Goal: Contribute content: Contribute content

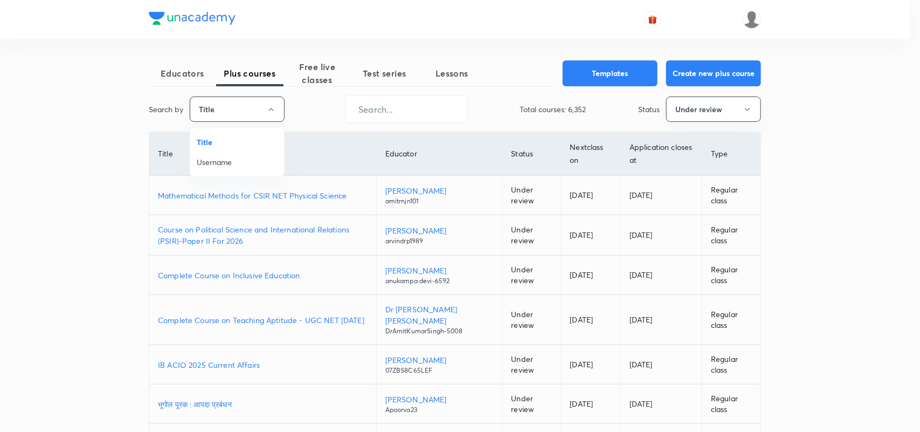
click at [211, 157] on span "Username" at bounding box center [237, 161] width 81 height 11
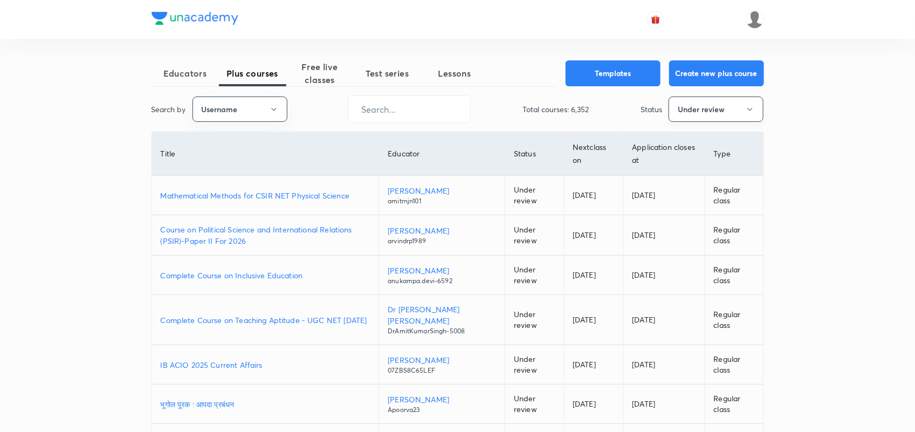
click at [750, 105] on icon "button" at bounding box center [749, 109] width 9 height 9
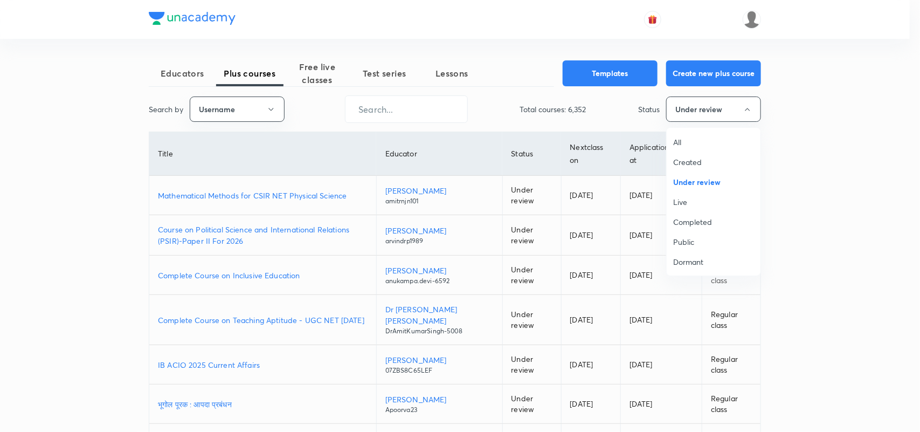
click at [680, 138] on span "All" at bounding box center [713, 141] width 81 height 11
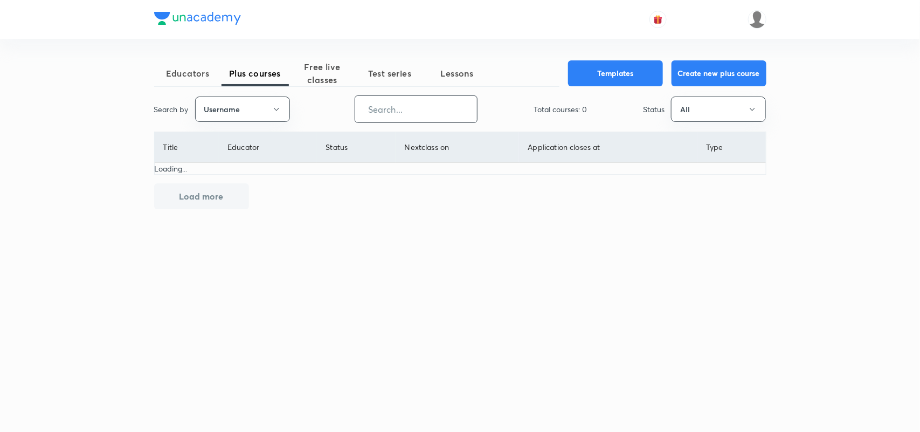
click at [411, 103] on input "text" at bounding box center [416, 108] width 122 height 27
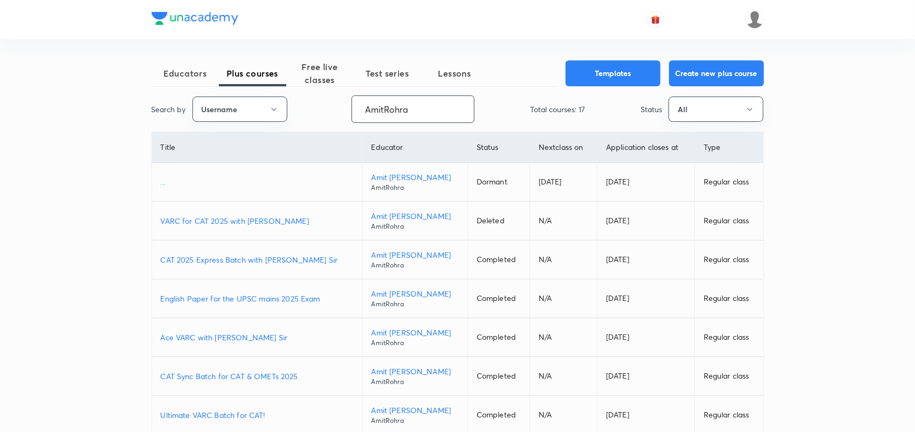
type input "AmitRohra"
click at [249, 259] on p "CAT 2025 Express Batch with Amit Rohra Sir" at bounding box center [257, 259] width 193 height 11
click at [244, 335] on p "Ace VARC with Amit Rohra Sir" at bounding box center [257, 337] width 193 height 11
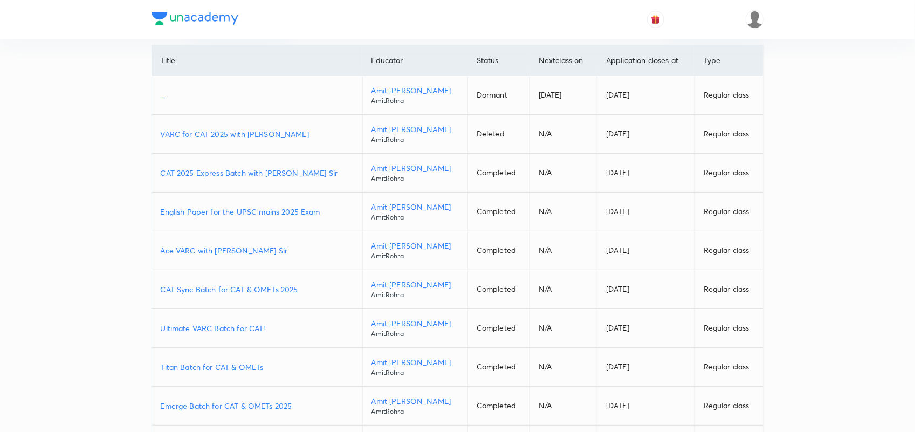
scroll to position [87, 0]
click at [251, 293] on p "CAT Sync Batch for CAT & OMETs 2025" at bounding box center [257, 288] width 193 height 11
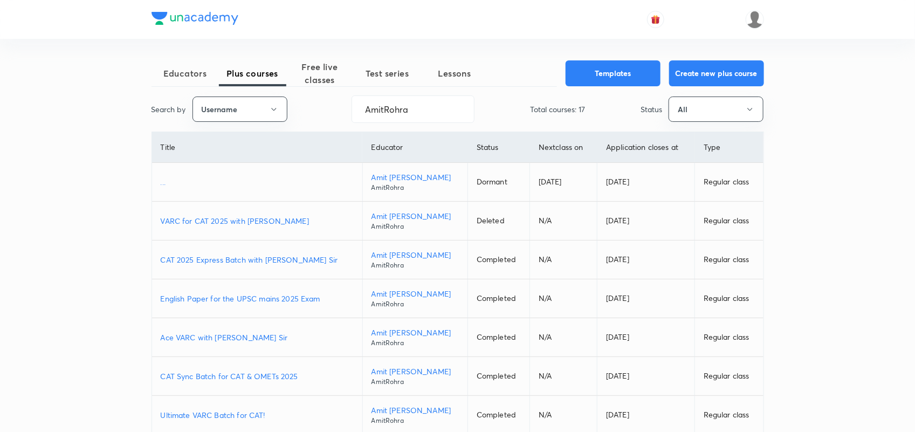
click at [324, 66] on span "Free live classes" at bounding box center [319, 73] width 67 height 26
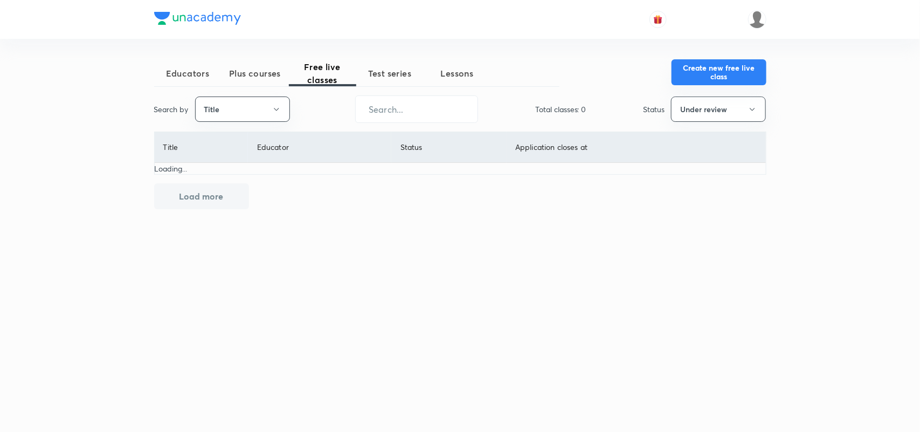
click at [736, 76] on button "Create new free live class" at bounding box center [719, 72] width 95 height 26
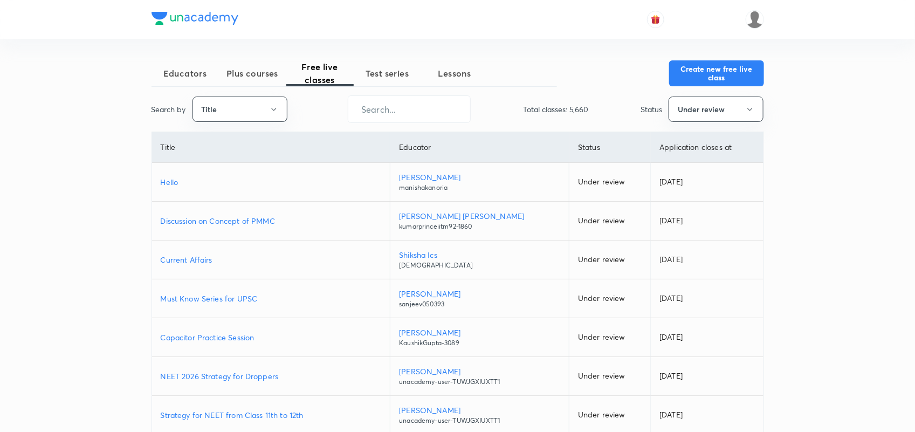
click at [264, 79] on span "Plus courses" at bounding box center [252, 73] width 67 height 13
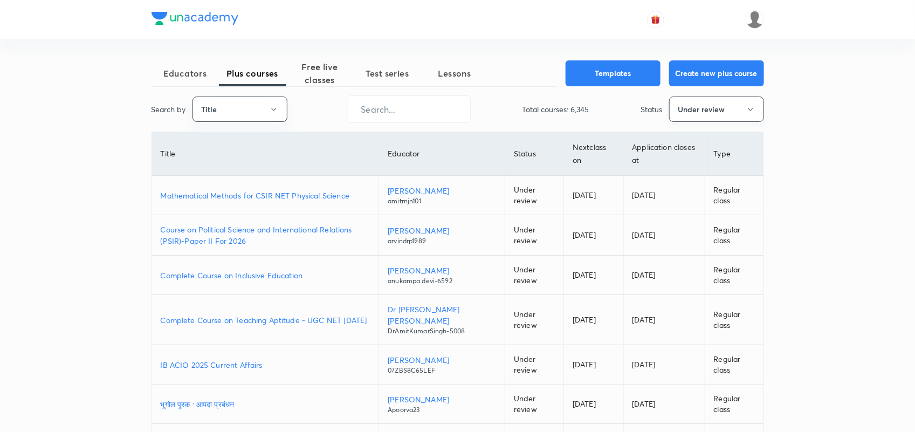
click at [707, 103] on button "Under review" at bounding box center [716, 108] width 95 height 25
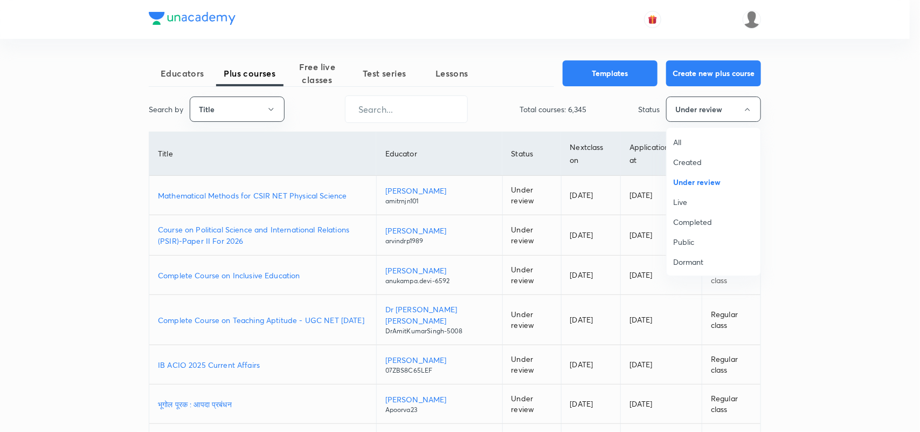
click at [680, 141] on span "All" at bounding box center [713, 141] width 81 height 11
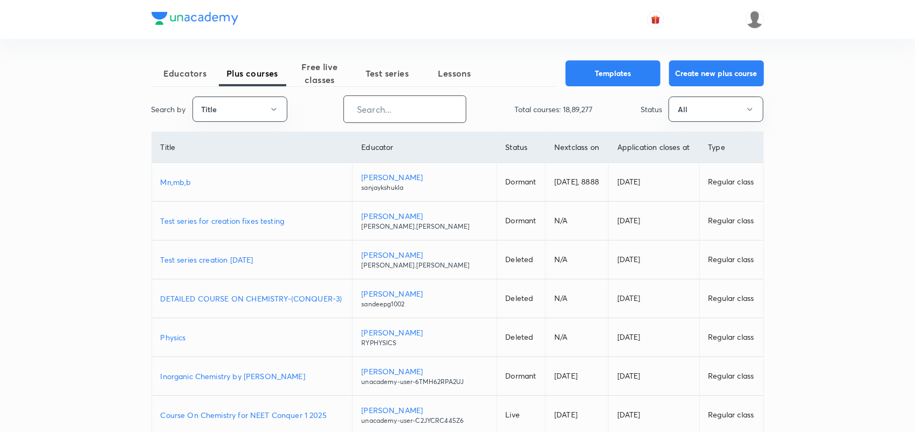
click at [367, 108] on input "text" at bounding box center [405, 108] width 122 height 27
click at [266, 105] on button "Title" at bounding box center [239, 108] width 95 height 25
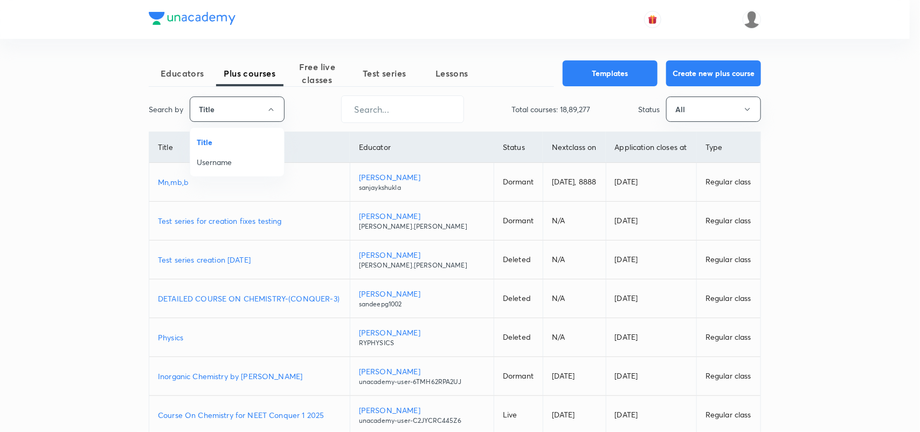
click at [223, 163] on span "Username" at bounding box center [237, 161] width 81 height 11
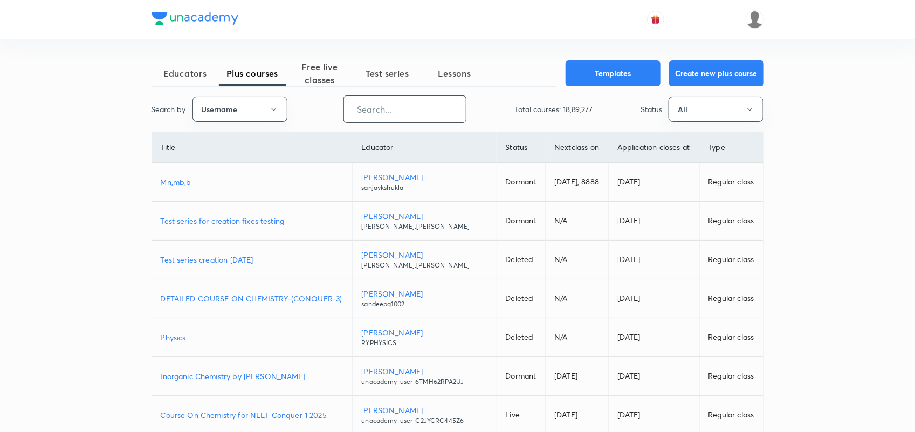
click at [382, 109] on input "text" at bounding box center [405, 108] width 122 height 27
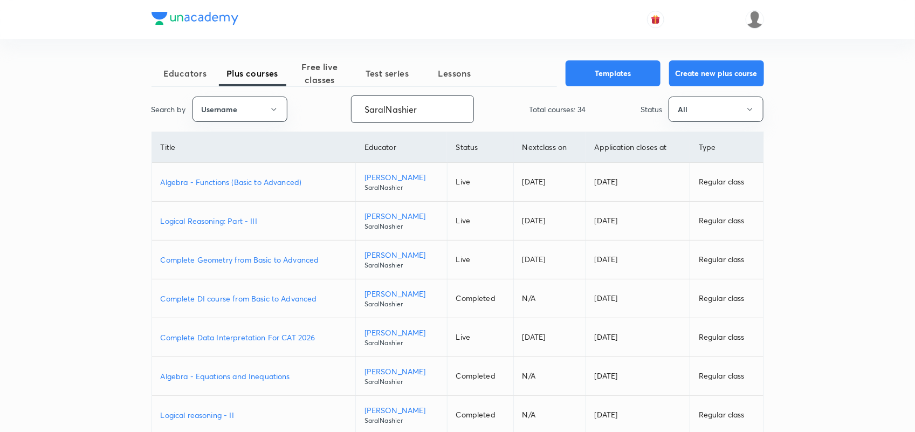
type input "SaralNashier"
click at [256, 181] on p "Algebra - Functions (Basic to Advanced)" at bounding box center [254, 181] width 186 height 11
click at [237, 261] on p "Complete Geometry from Basic to Advanced" at bounding box center [254, 259] width 186 height 11
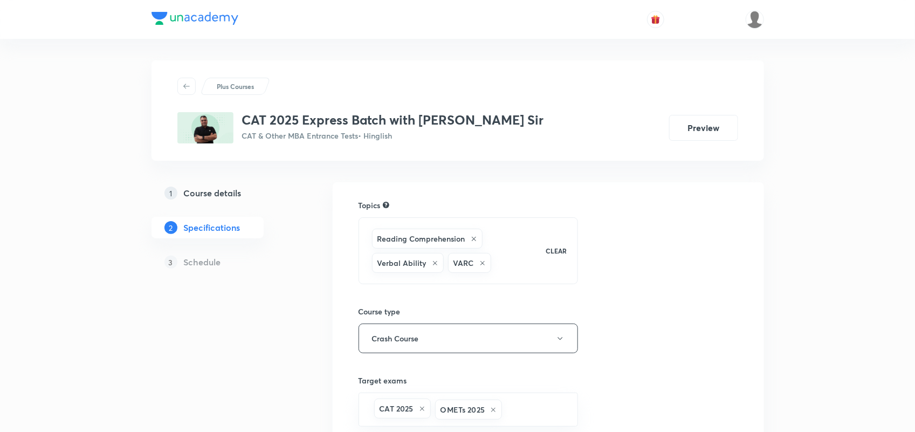
scroll to position [219, 0]
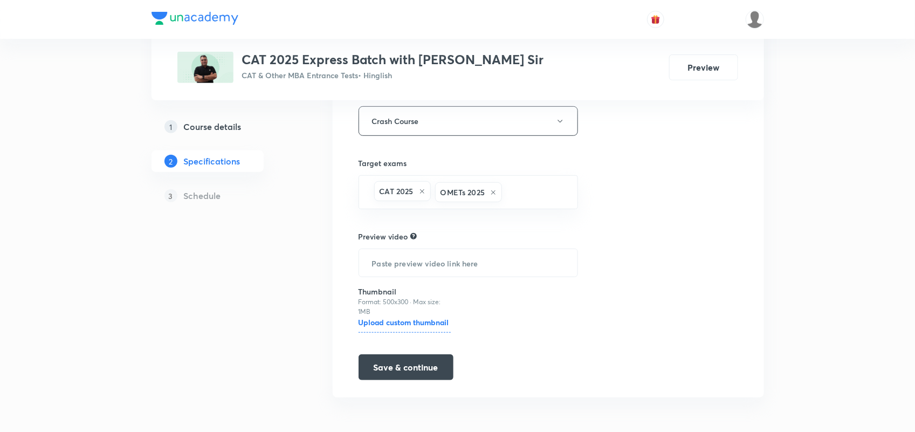
click at [225, 127] on h5 "Course details" at bounding box center [213, 126] width 58 height 13
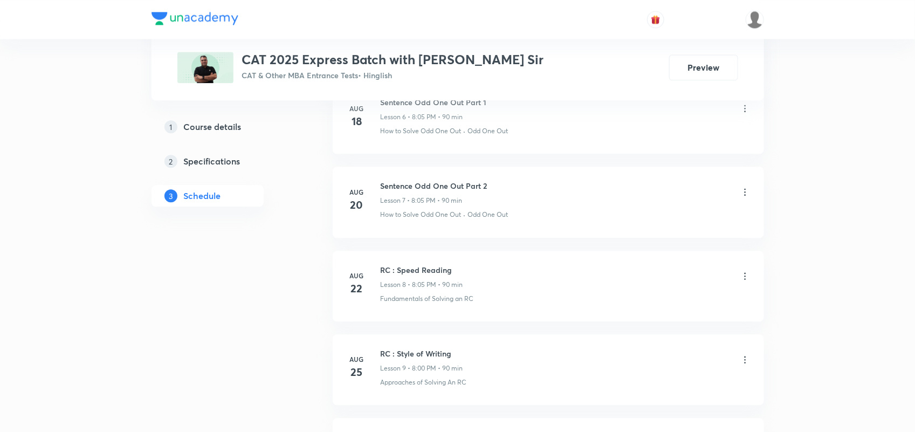
scroll to position [1239, 0]
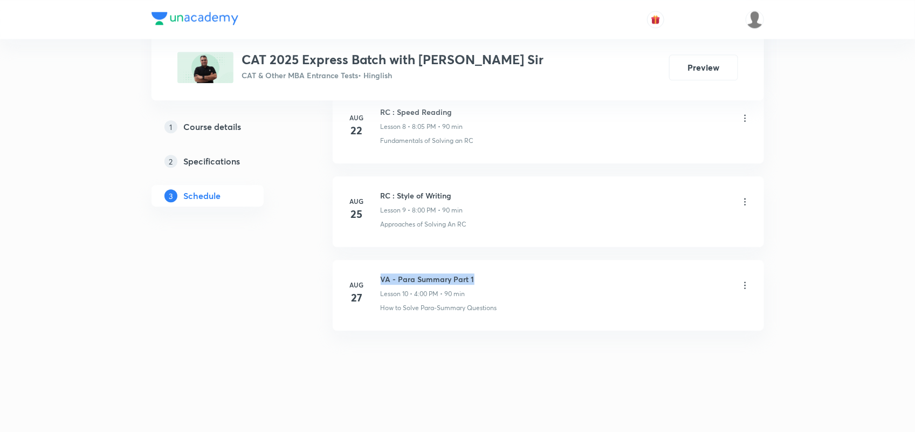
drag, startPoint x: 381, startPoint y: 279, endPoint x: 507, endPoint y: 276, distance: 126.2
click at [507, 276] on div "VA - Para Summary Part 1 Lesson 10 • 4:00 PM • 90 min" at bounding box center [566, 285] width 370 height 25
copy h6 "VA - Para Summary Part 1"
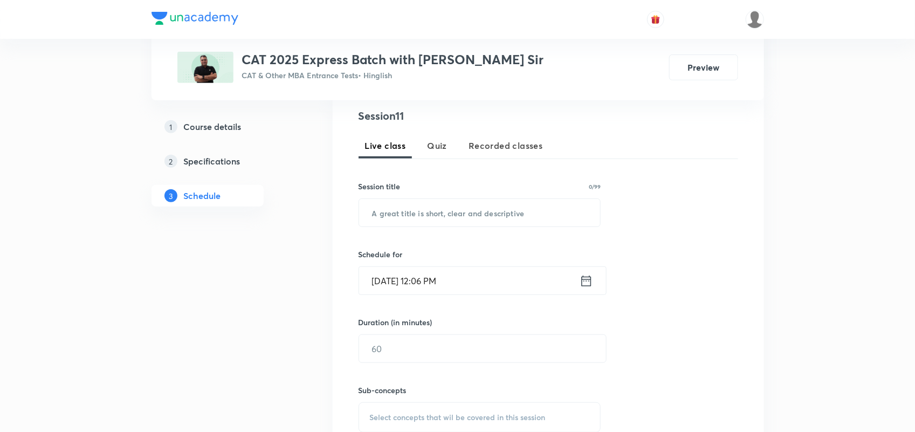
scroll to position [231, 0]
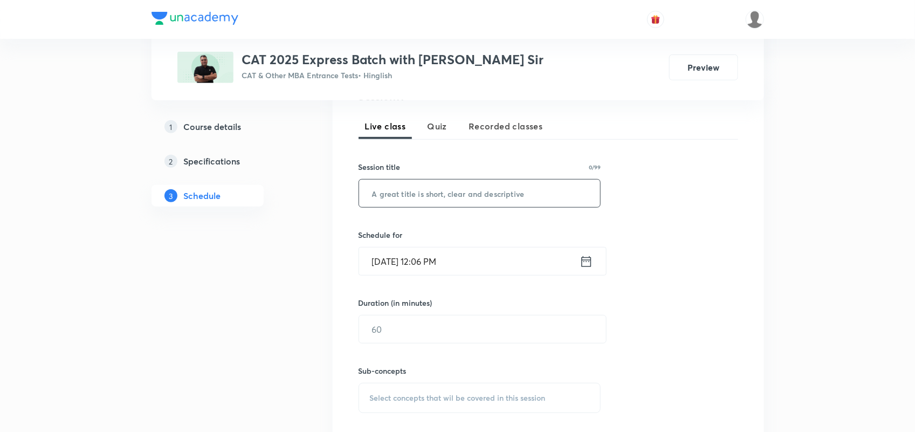
click at [418, 192] on input "text" at bounding box center [479, 192] width 241 height 27
paste input "VA - Para Summary Part 1"
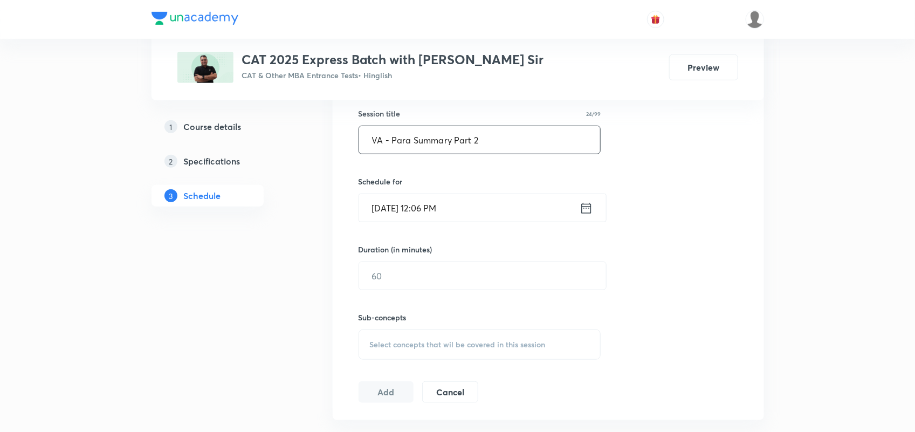
scroll to position [285, 0]
type input "VA - Para Summary Part 2"
click at [578, 206] on input "Sep 1, 2025, 12:06 PM" at bounding box center [469, 207] width 220 height 27
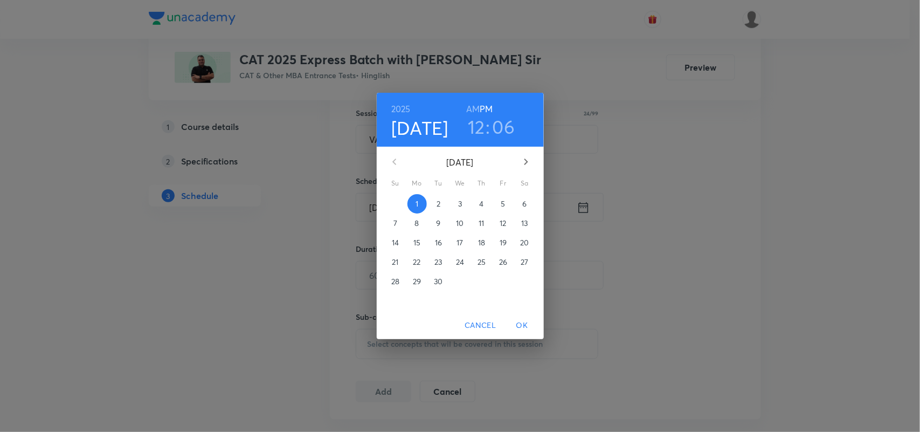
click at [482, 129] on h3 "12" at bounding box center [476, 126] width 17 height 23
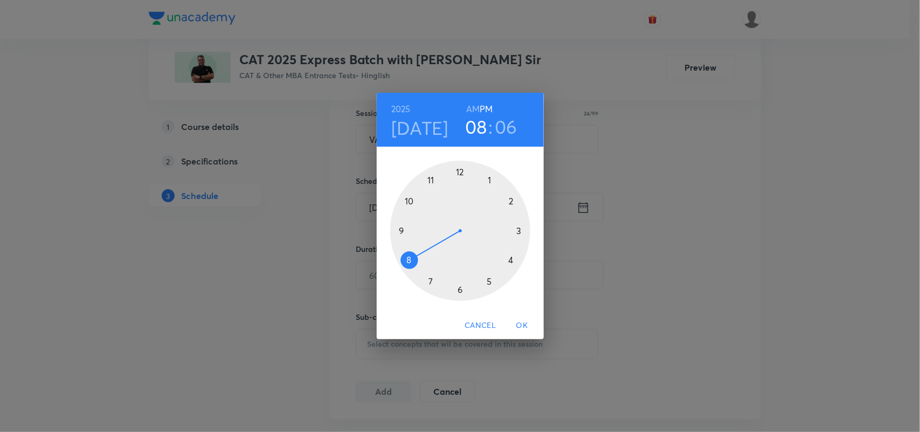
drag, startPoint x: 459, startPoint y: 174, endPoint x: 405, endPoint y: 272, distance: 112.4
click at [405, 272] on div at bounding box center [460, 231] width 140 height 140
drag, startPoint x: 487, startPoint y: 187, endPoint x: 460, endPoint y: 188, distance: 27.0
click at [460, 188] on div at bounding box center [460, 231] width 140 height 140
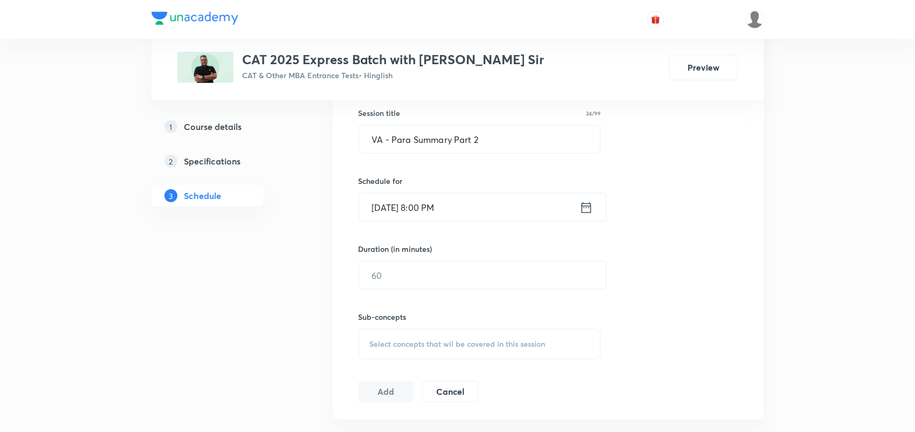
scroll to position [335, 0]
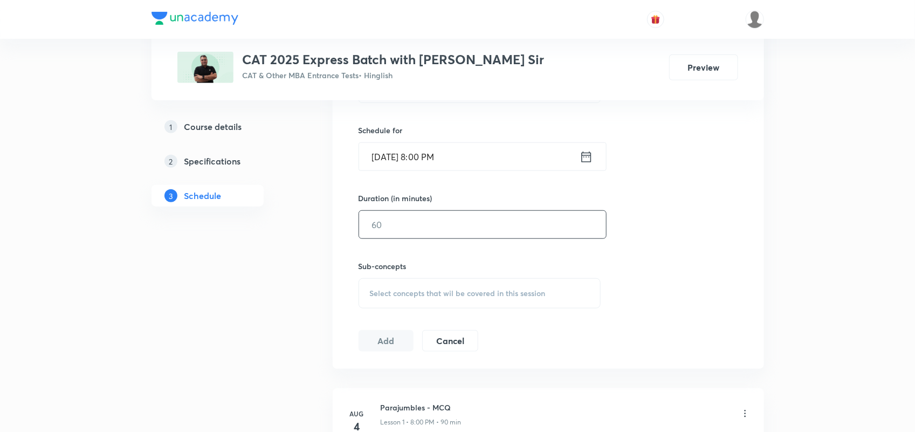
click at [398, 225] on input "text" at bounding box center [482, 224] width 247 height 27
type input "90"
click at [446, 289] on span "Select concepts that wil be covered in this session" at bounding box center [458, 293] width 176 height 9
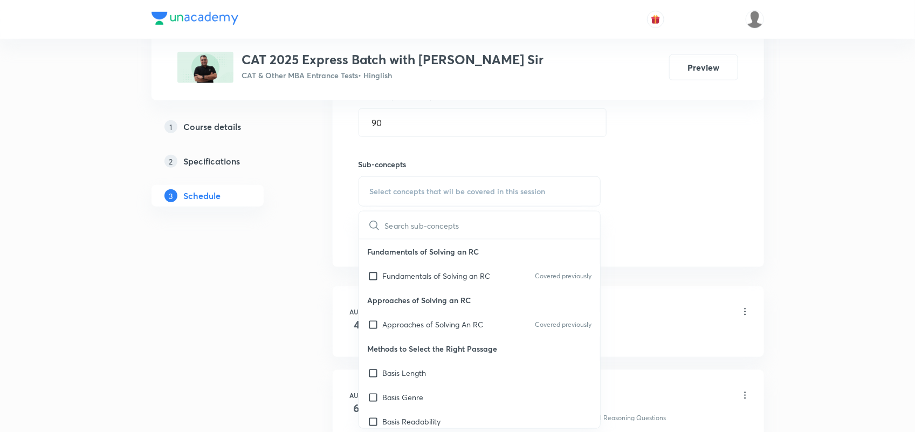
scroll to position [438, 0]
click at [443, 329] on p "Approaches of Solving An RC" at bounding box center [433, 323] width 101 height 11
checkbox input "true"
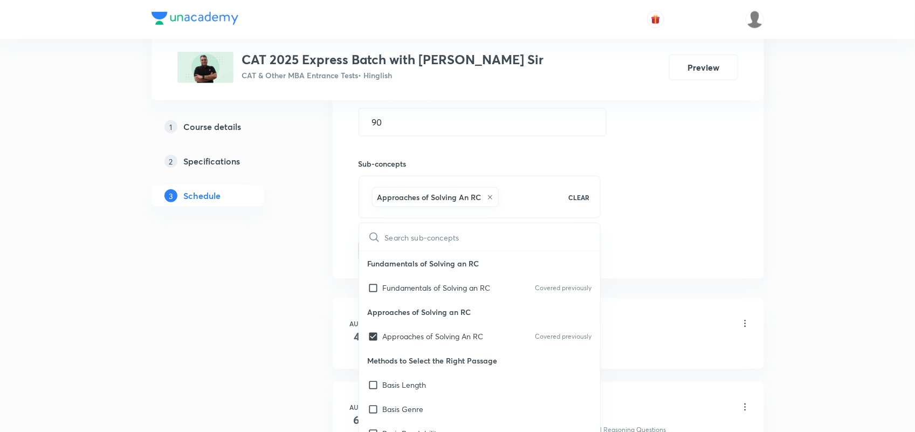
click at [667, 190] on div "Session 11 Live class Quiz Recorded classes Session title 24/99 VA - Para Summa…" at bounding box center [547, 71] width 379 height 380
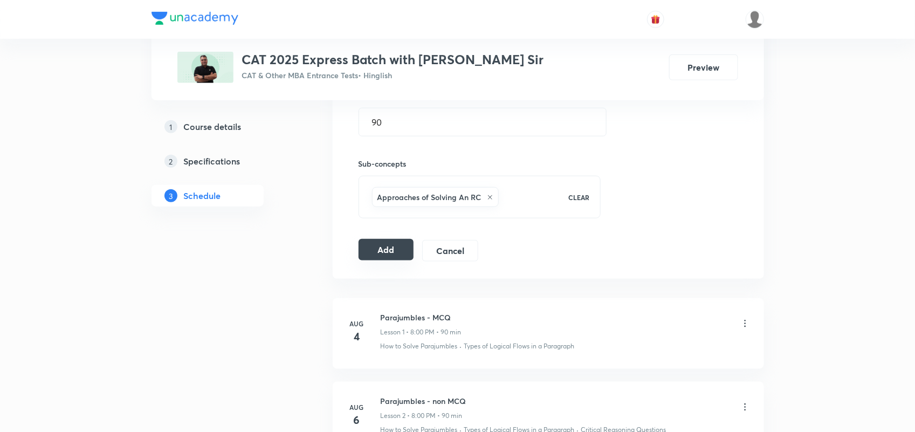
click at [377, 255] on button "Add" at bounding box center [386, 250] width 56 height 22
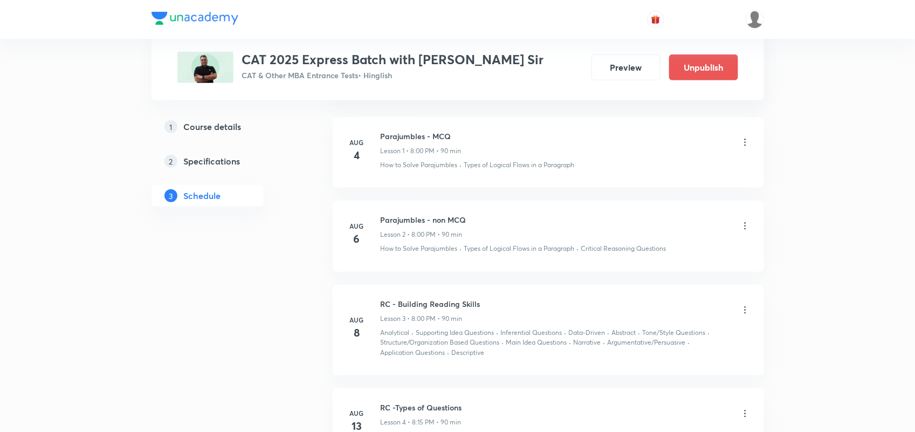
scroll to position [0, 0]
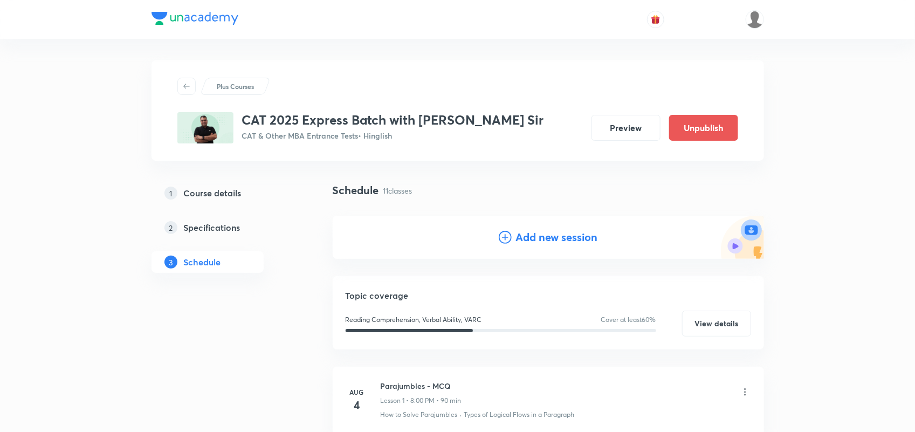
click at [524, 217] on div "Add new session" at bounding box center [548, 237] width 431 height 43
click at [545, 245] on div "Add new session" at bounding box center [548, 237] width 431 height 43
click at [545, 239] on h4 "Add new session" at bounding box center [557, 237] width 82 height 16
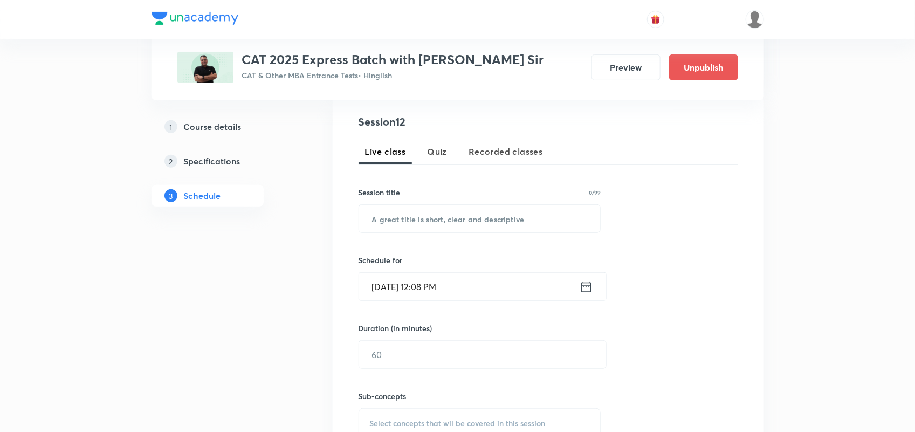
scroll to position [213, 0]
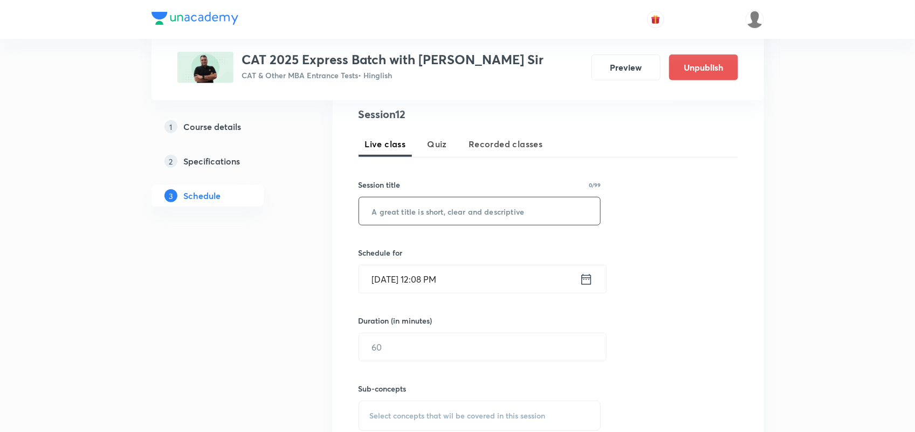
click at [426, 201] on input "text" at bounding box center [479, 210] width 241 height 27
paste input "Thematic RC's Science and Technology 1"
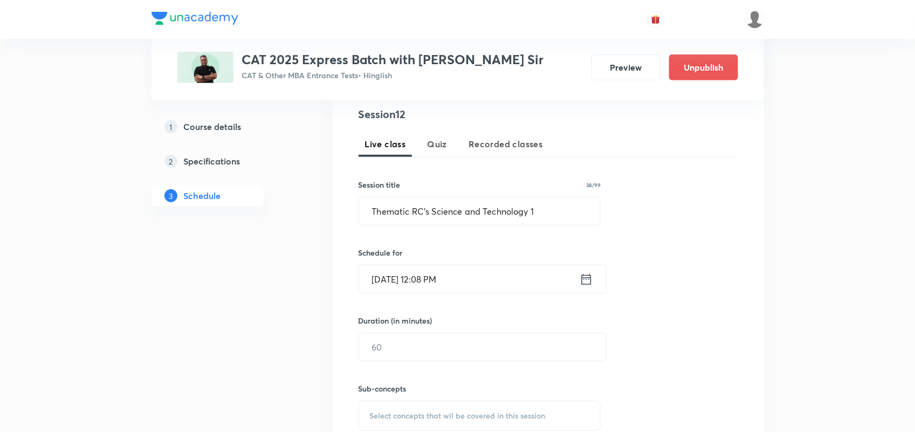
click at [586, 278] on icon at bounding box center [585, 279] width 13 height 15
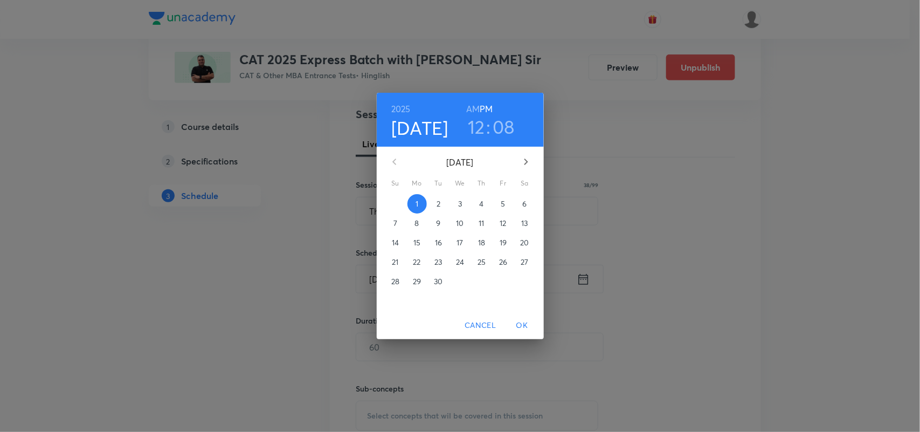
click at [459, 205] on p "3" at bounding box center [460, 203] width 4 height 11
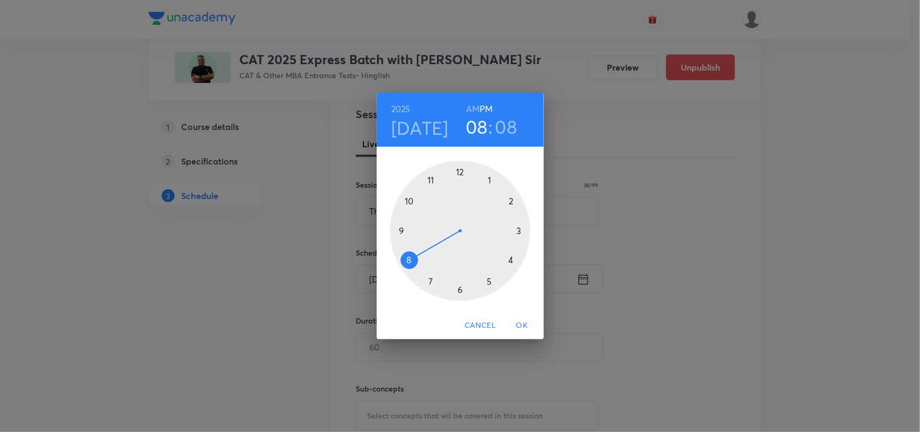
drag, startPoint x: 464, startPoint y: 166, endPoint x: 411, endPoint y: 255, distance: 103.2
click at [411, 255] on div at bounding box center [460, 231] width 140 height 140
drag, startPoint x: 501, startPoint y: 186, endPoint x: 460, endPoint y: 174, distance: 43.2
click at [460, 174] on div at bounding box center [460, 231] width 140 height 140
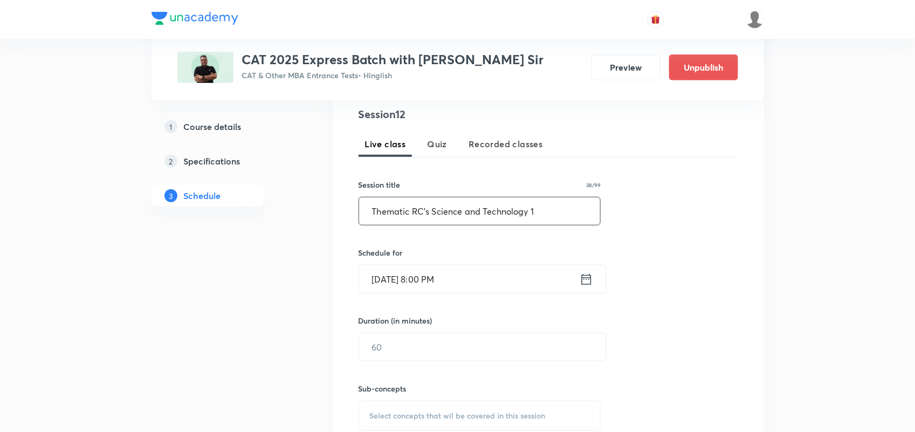
drag, startPoint x: 431, startPoint y: 211, endPoint x: 553, endPoint y: 223, distance: 122.4
click at [553, 223] on input "Thematic RC's Science and Technology 1" at bounding box center [479, 210] width 241 height 27
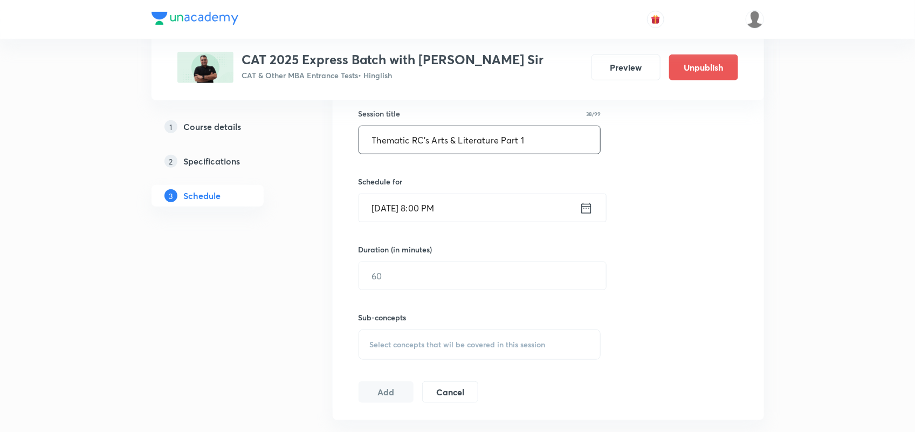
scroll to position [285, 0]
type input "Thematic RC's Arts & Literature Part 1"
click at [491, 268] on input "text" at bounding box center [482, 274] width 247 height 27
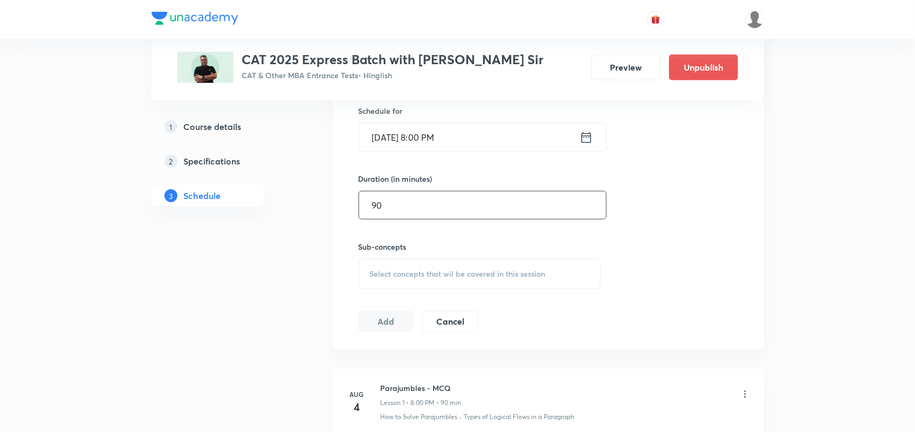
type input "90"
click at [424, 271] on span "Select concepts that wil be covered in this session" at bounding box center [458, 274] width 176 height 9
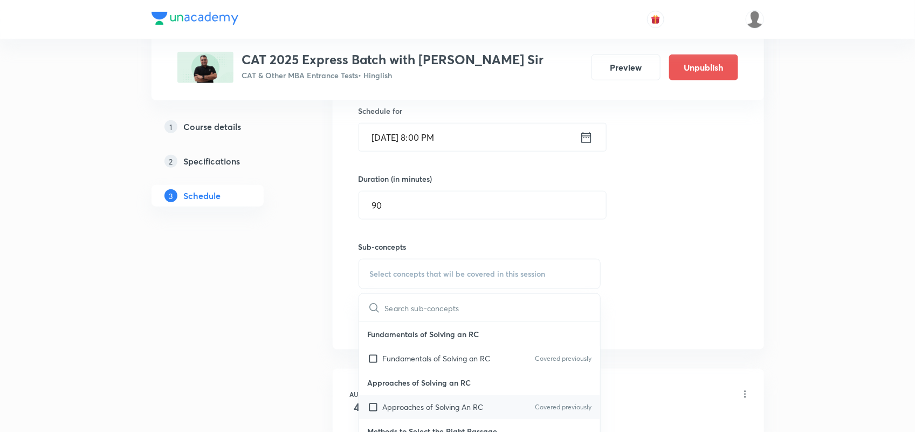
click at [402, 419] on div "Approaches of Solving An RC Covered previously" at bounding box center [479, 407] width 241 height 24
checkbox input "true"
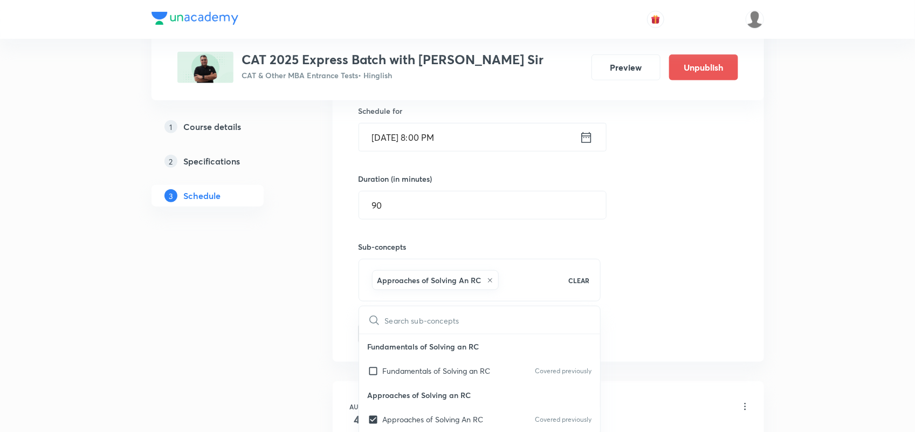
click at [689, 298] on div "Session 12 Live class Quiz Recorded classes Session title 38/99 Thematic RC's A…" at bounding box center [547, 154] width 379 height 380
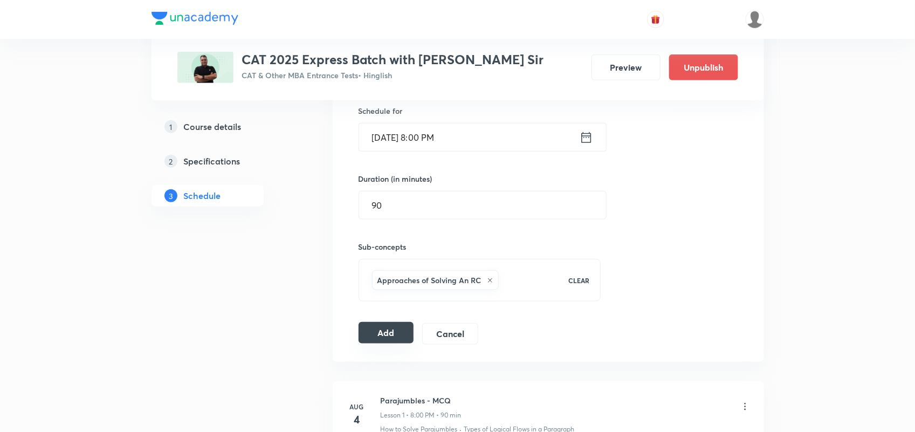
click at [373, 330] on button "Add" at bounding box center [386, 333] width 56 height 22
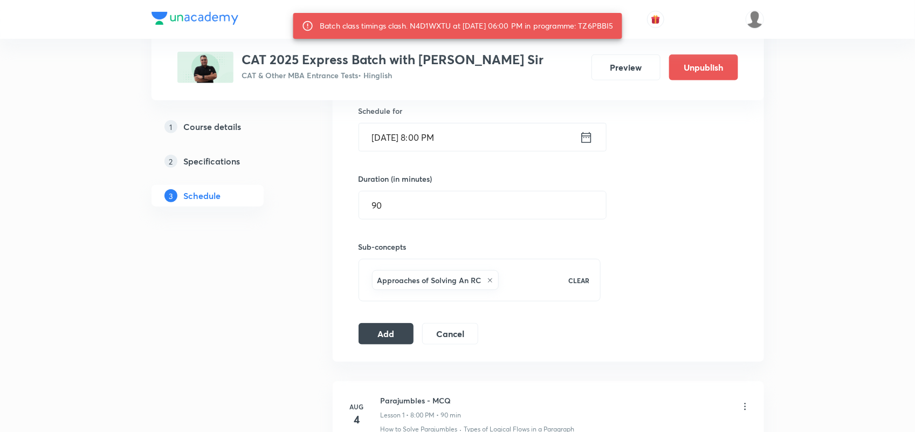
click at [508, 298] on div "Approaches of Solving An RC CLEAR" at bounding box center [479, 280] width 243 height 43
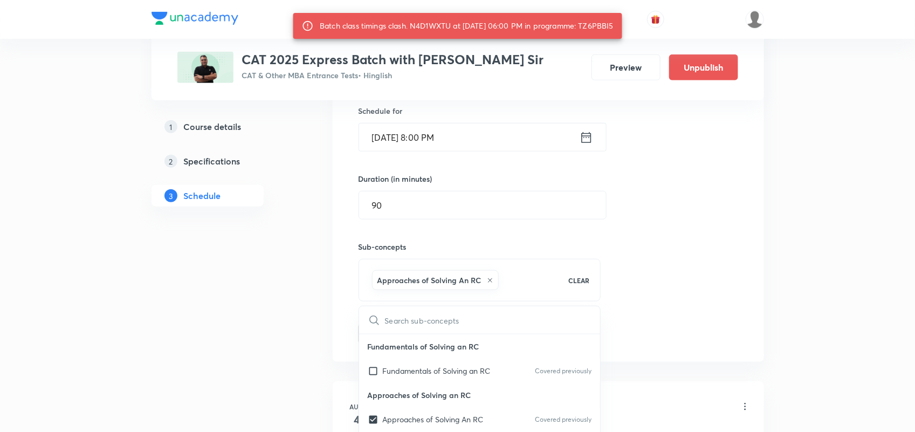
checkbox input "true"
click at [705, 253] on div "Session 12 Live class Quiz Recorded classes Session title 38/99 Thematic RC's A…" at bounding box center [547, 154] width 379 height 380
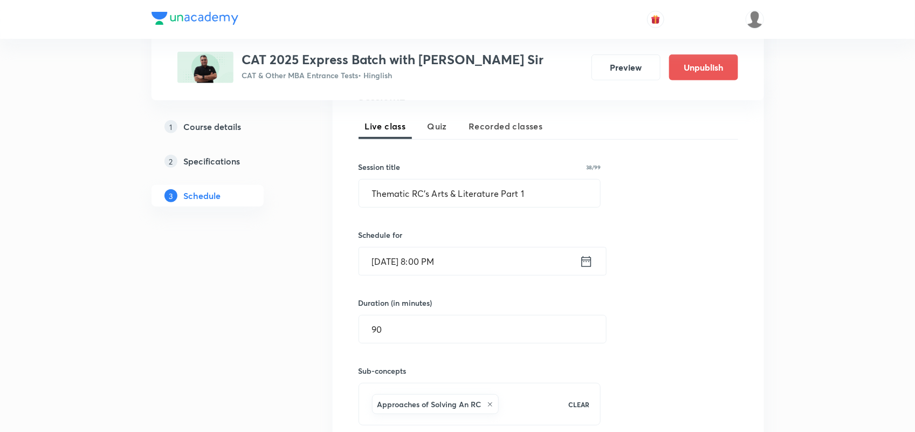
scroll to position [230, 0]
click at [588, 260] on icon at bounding box center [585, 261] width 13 height 15
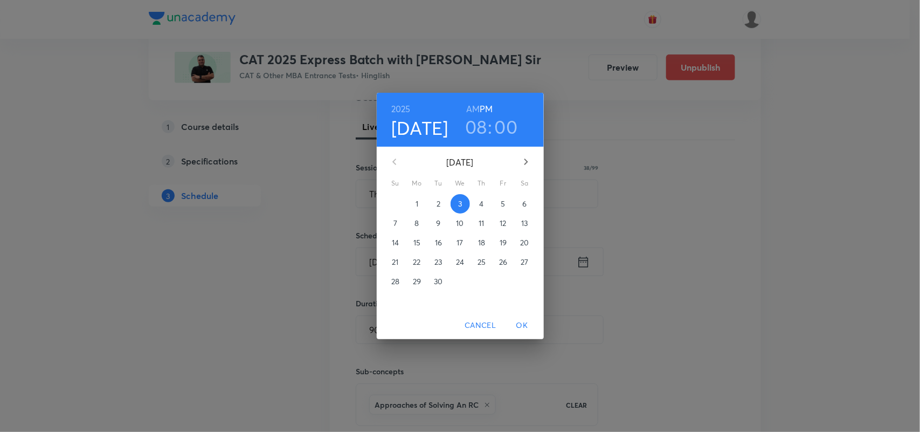
click at [501, 128] on h3 "00" at bounding box center [506, 126] width 23 height 23
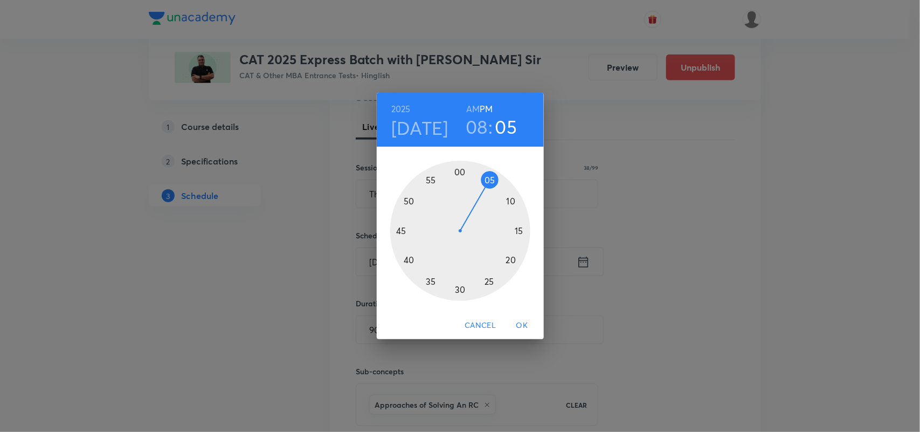
drag, startPoint x: 457, startPoint y: 172, endPoint x: 492, endPoint y: 182, distance: 36.9
click at [492, 182] on div at bounding box center [460, 231] width 140 height 140
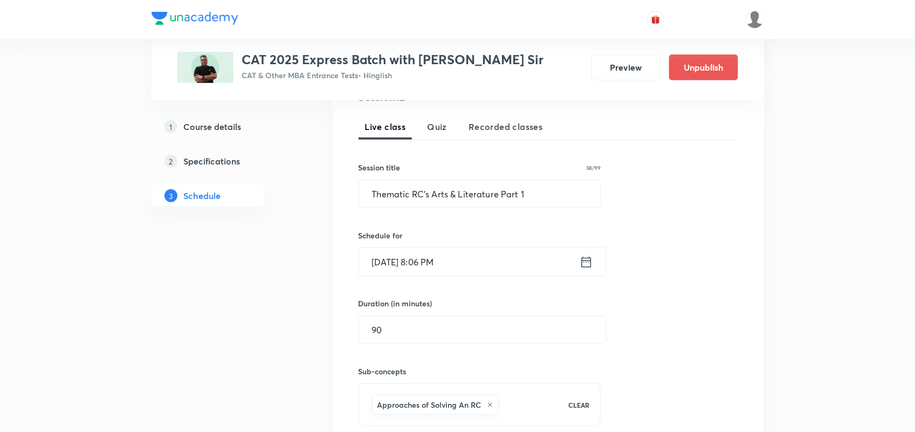
click at [585, 259] on icon at bounding box center [585, 261] width 13 height 15
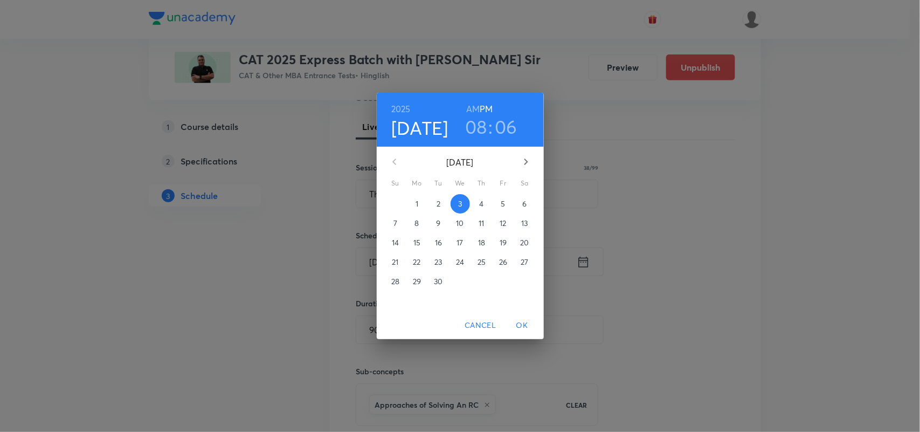
click at [505, 128] on h3 "06" at bounding box center [506, 126] width 23 height 23
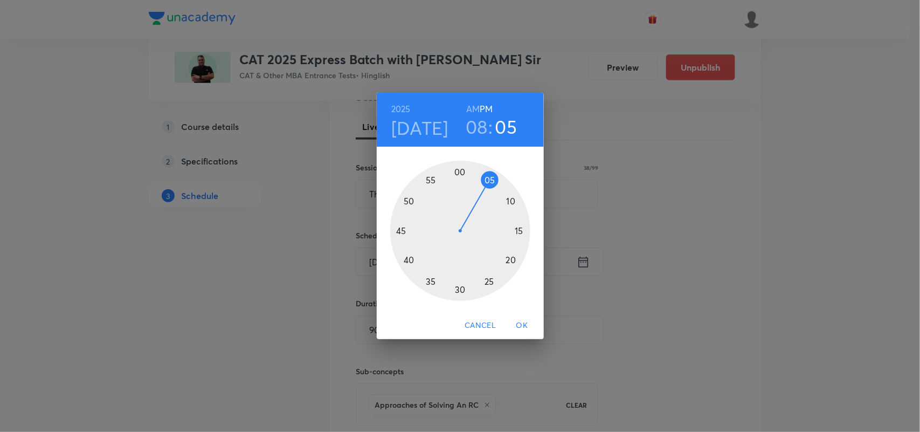
click at [487, 183] on div at bounding box center [460, 231] width 140 height 140
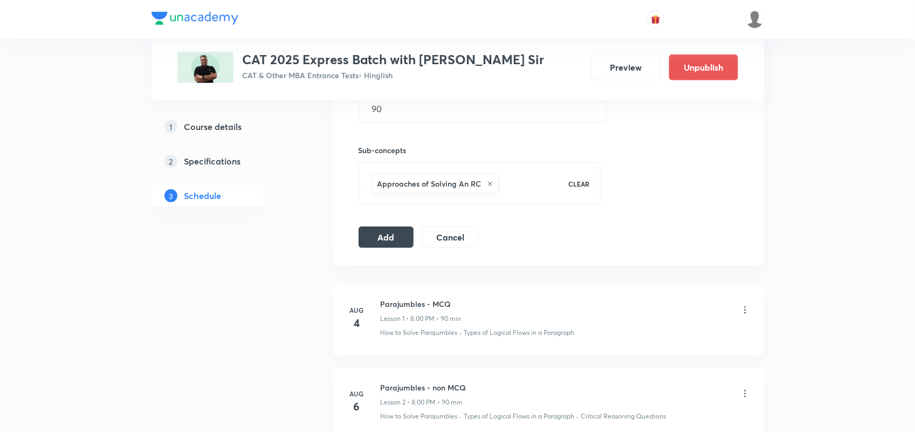
scroll to position [454, 0]
click at [394, 218] on div "Session 12 Live class Quiz Recorded classes Session title 38/99 Thematic RC's A…" at bounding box center [547, 55] width 379 height 380
click at [384, 241] on button "Add" at bounding box center [386, 234] width 56 height 22
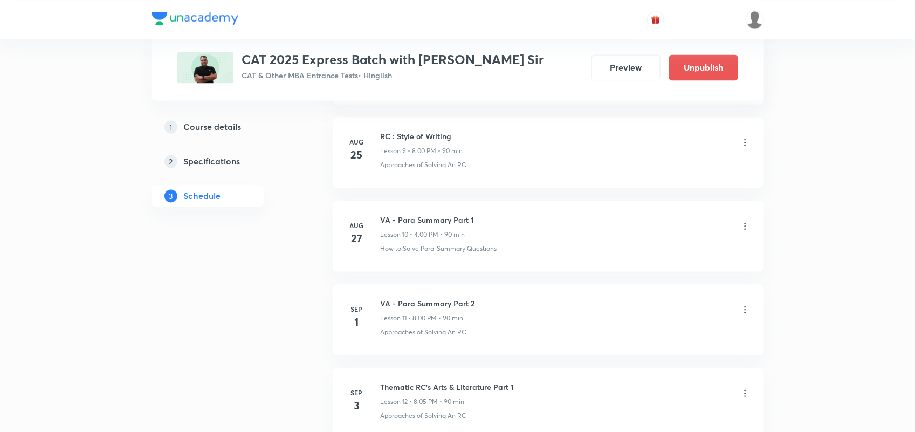
scroll to position [1049, 0]
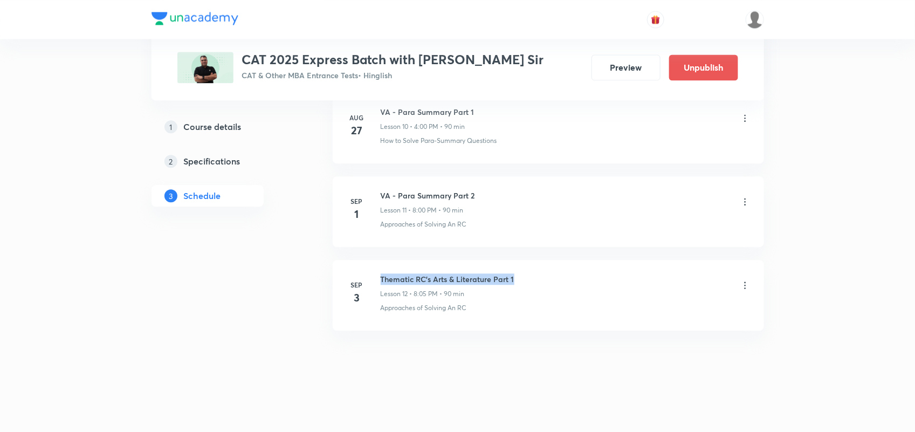
drag, startPoint x: 381, startPoint y: 275, endPoint x: 616, endPoint y: 275, distance: 235.0
click at [616, 275] on div "Thematic RC's Arts & Literature Part 1 Lesson 12 • 8:05 PM • 90 min" at bounding box center [566, 285] width 370 height 25
copy h6 "Thematic RC's Arts & Literature Part 1"
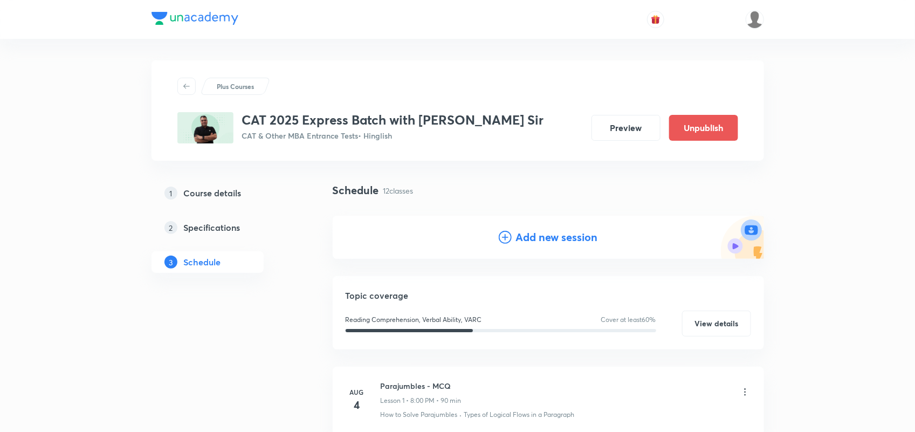
scroll to position [77, 0]
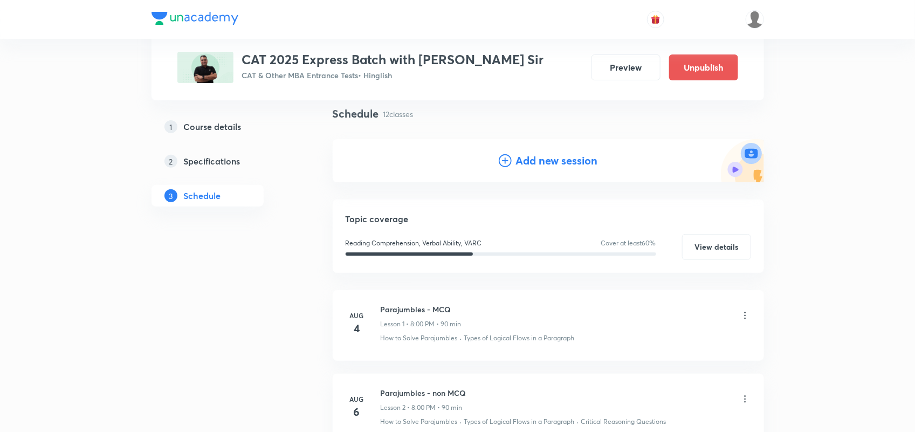
click at [563, 162] on h4 "Add new session" at bounding box center [557, 161] width 82 height 16
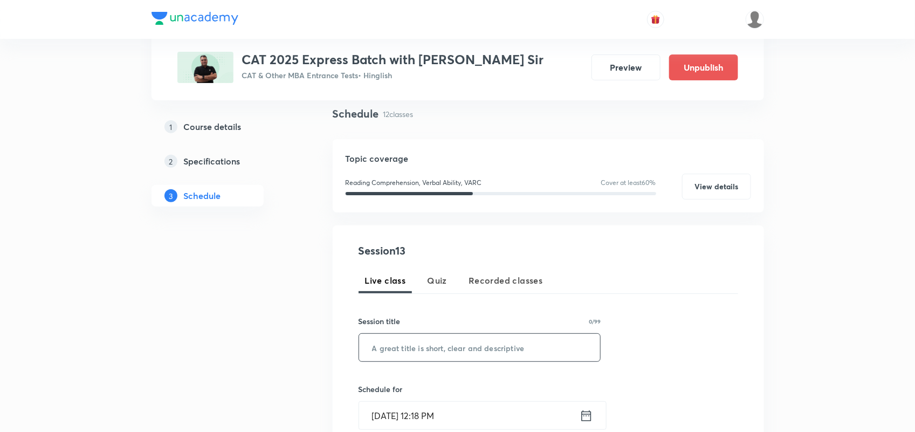
click at [442, 347] on input "text" at bounding box center [479, 347] width 241 height 27
paste input "Thematic RC's Arts & Literature Part 1"
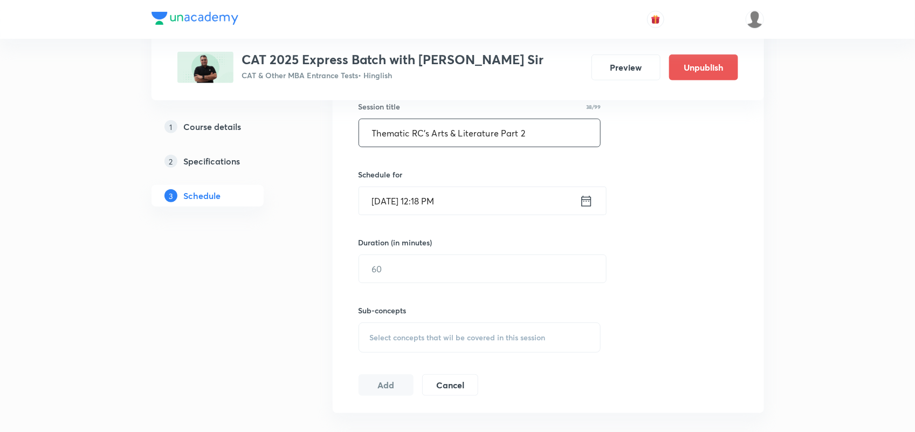
scroll to position [292, 0]
type input "Thematic RC's Arts & Literature Part 2"
click at [581, 201] on icon at bounding box center [586, 200] width 10 height 11
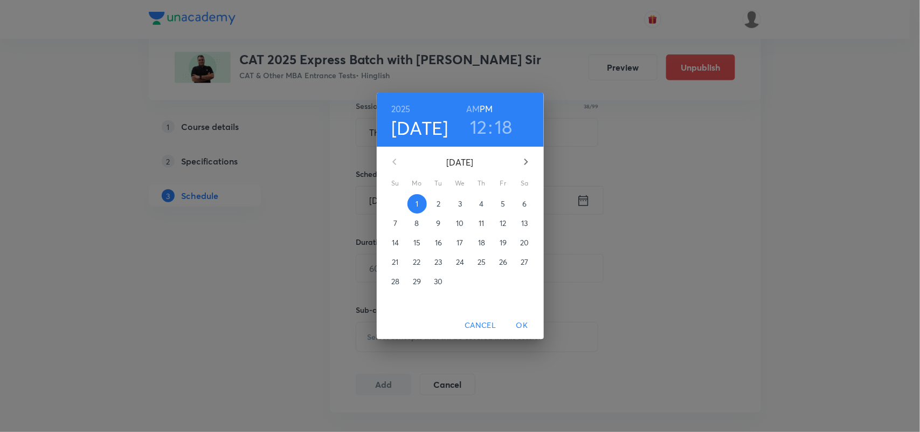
click at [501, 206] on p "5" at bounding box center [503, 203] width 4 height 11
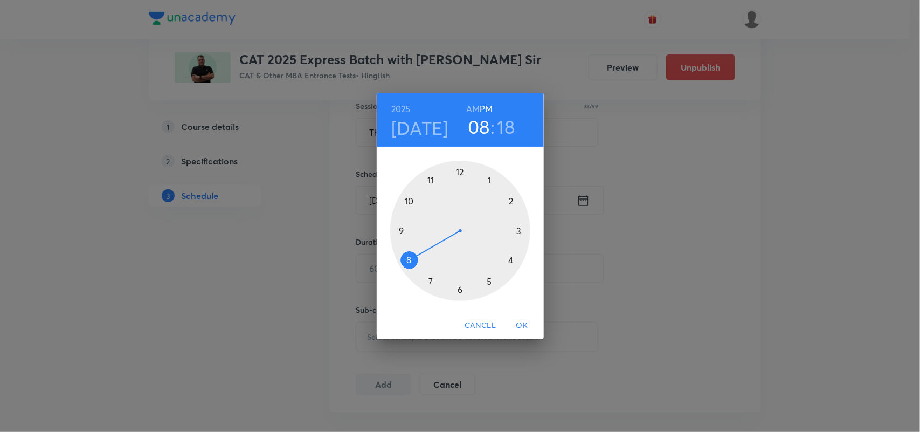
drag, startPoint x: 461, startPoint y: 172, endPoint x: 407, endPoint y: 253, distance: 97.5
click at [407, 253] on div at bounding box center [460, 231] width 140 height 140
drag, startPoint x: 516, startPoint y: 243, endPoint x: 489, endPoint y: 181, distance: 67.4
click at [489, 181] on div at bounding box center [460, 231] width 140 height 140
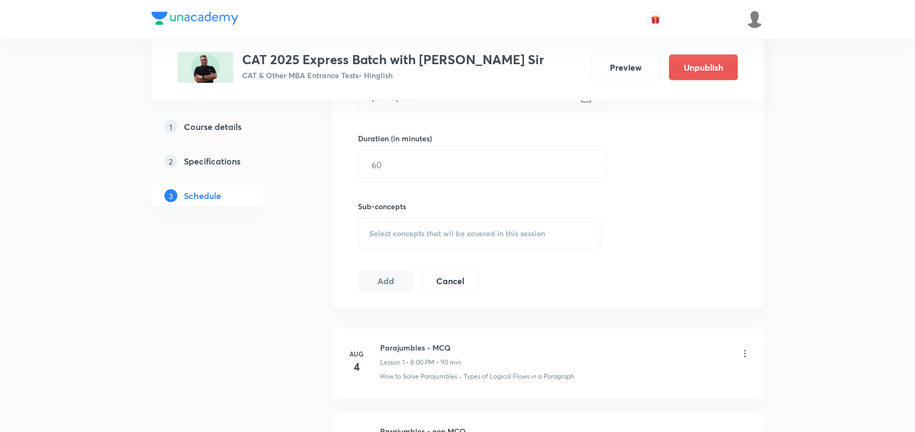
scroll to position [397, 0]
click at [454, 162] on input "text" at bounding box center [482, 162] width 247 height 27
type input "0"
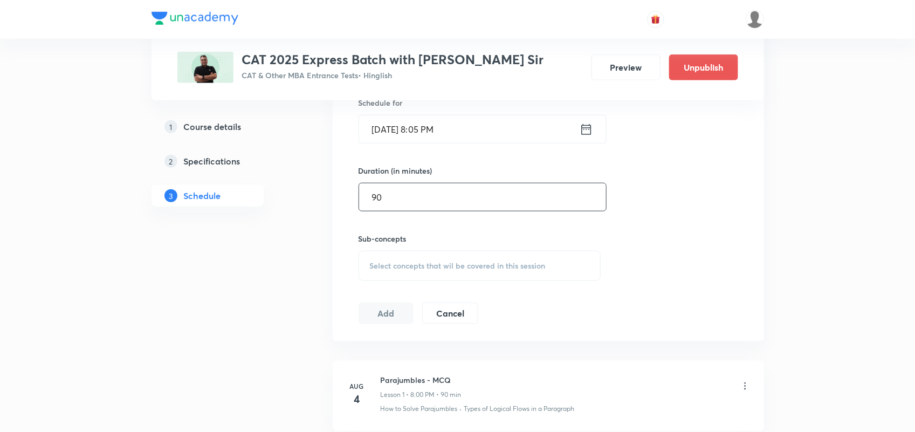
scroll to position [368, 0]
type input "90"
click at [406, 267] on div "Select concepts that wil be covered in this session" at bounding box center [479, 260] width 243 height 30
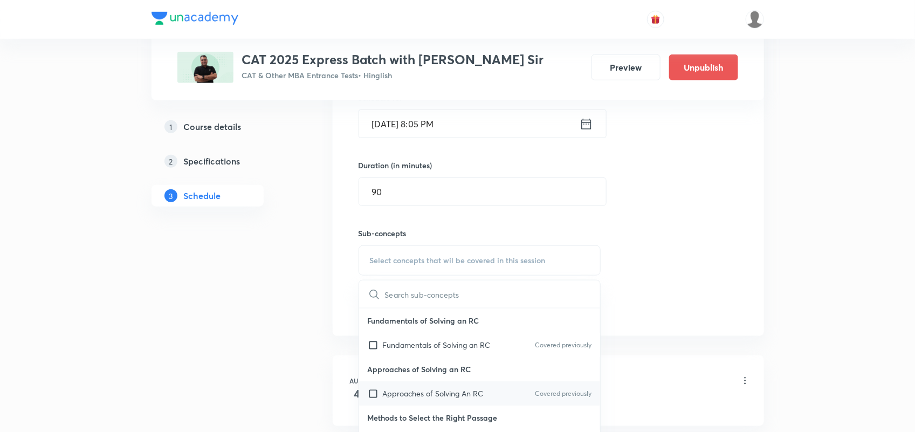
click at [422, 399] on p "Approaches of Solving An RC" at bounding box center [433, 393] width 101 height 11
checkbox input "true"
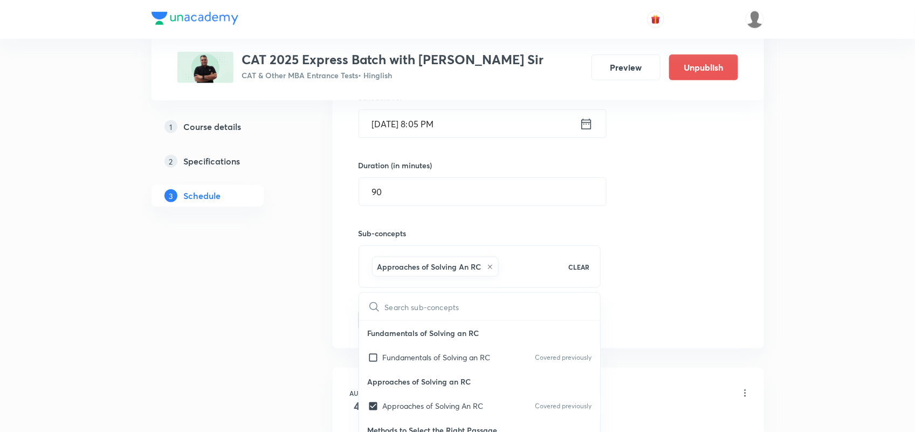
click at [705, 313] on div "Session 13 Live class Quiz Recorded classes Session title 38/99 Thematic RC's A…" at bounding box center [547, 141] width 379 height 380
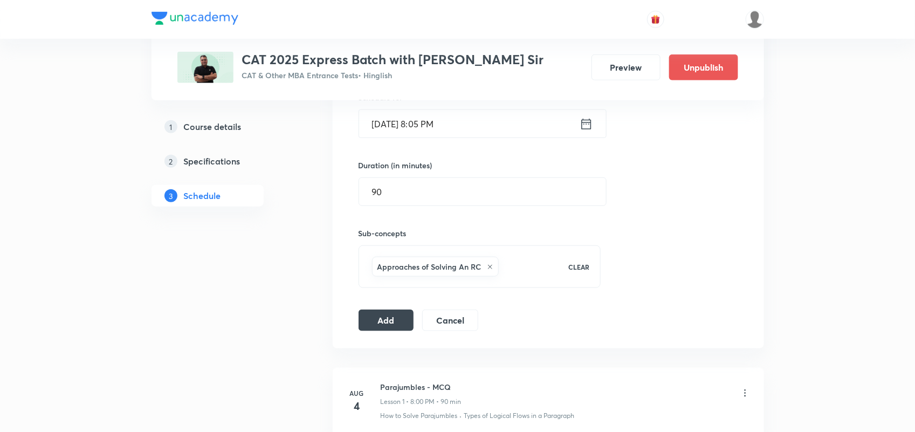
click at [381, 333] on div "Session 13 Live class Quiz Recorded classes Session title 38/99 Thematic RC's A…" at bounding box center [548, 141] width 431 height 415
click at [386, 324] on button "Add" at bounding box center [386, 319] width 56 height 22
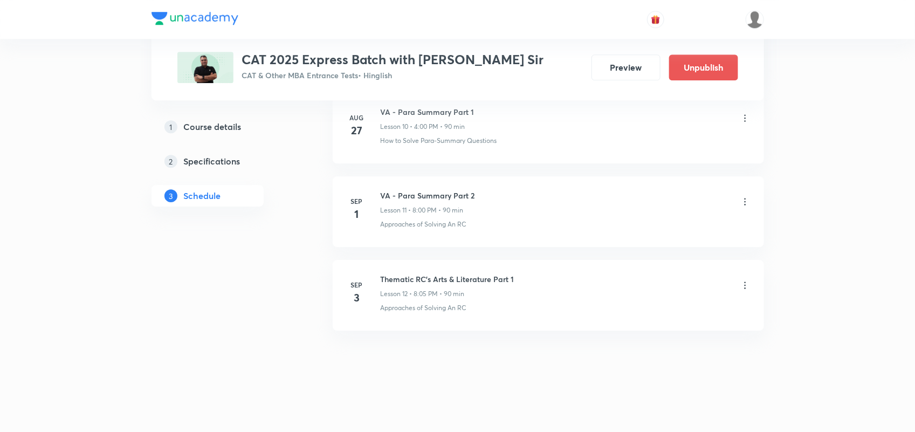
scroll to position [1049, 0]
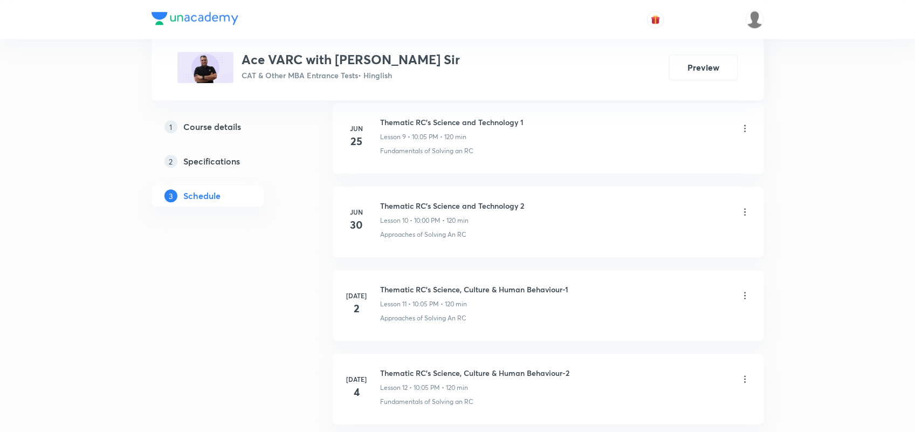
scroll to position [1242, 0]
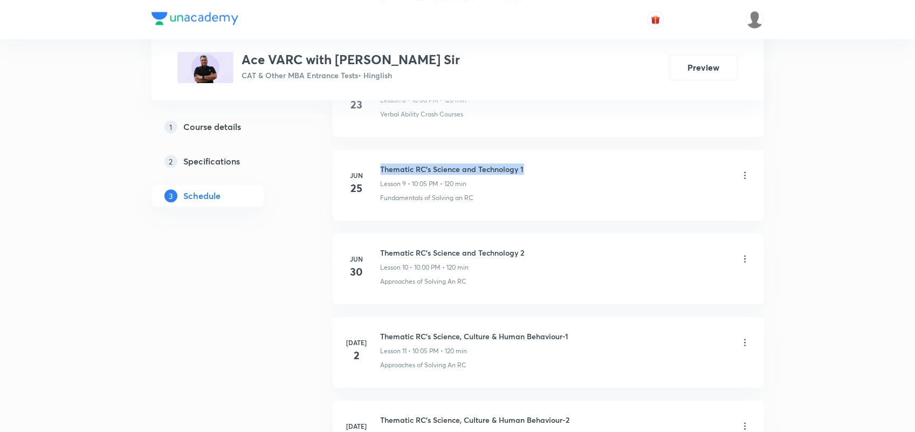
drag, startPoint x: 382, startPoint y: 171, endPoint x: 583, endPoint y: 161, distance: 201.9
click at [583, 161] on li "[DATE] Thematic RC's Science and Technology 1 Lesson 9 • 10:05 PM • 120 min Fun…" at bounding box center [548, 185] width 431 height 71
copy h6 "Thematic RC's Science and Technology 1"
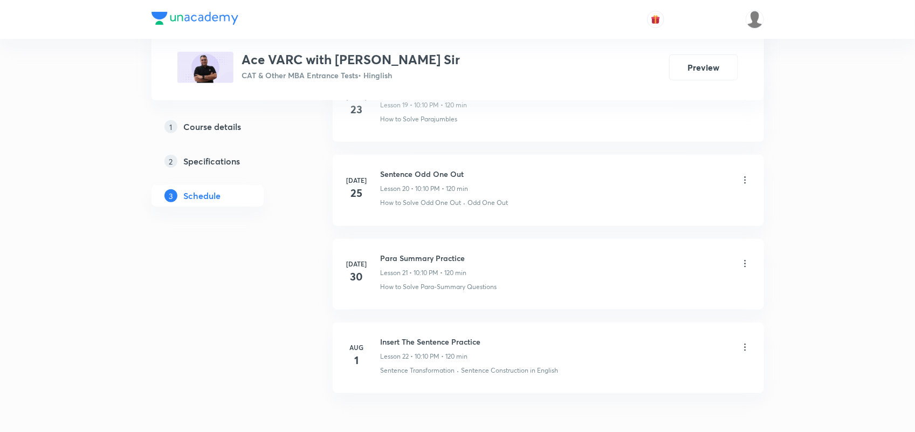
scroll to position [2225, 0]
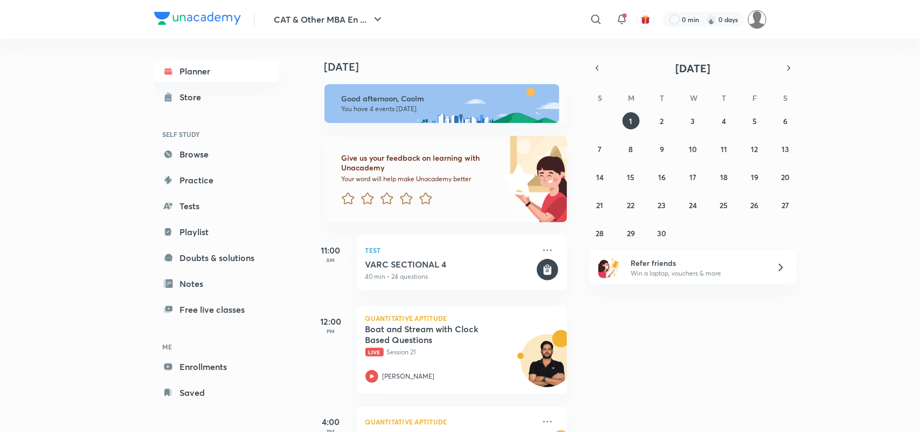
click at [748, 19] on img at bounding box center [757, 19] width 18 height 18
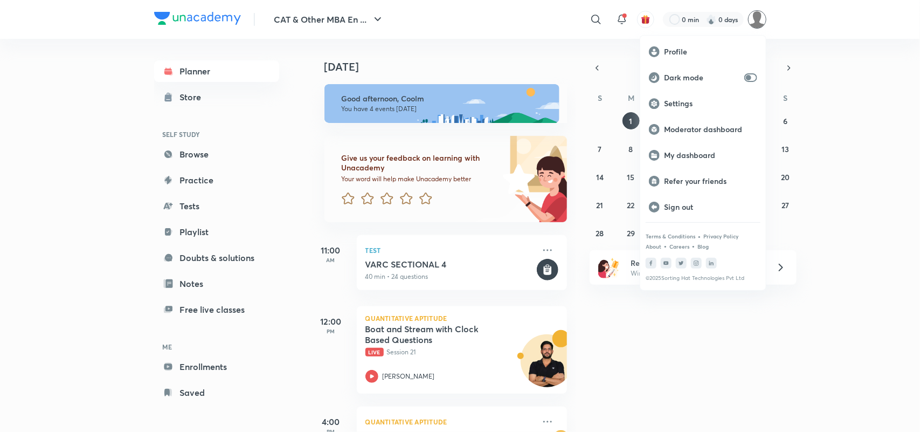
click at [194, 319] on div at bounding box center [460, 216] width 920 height 432
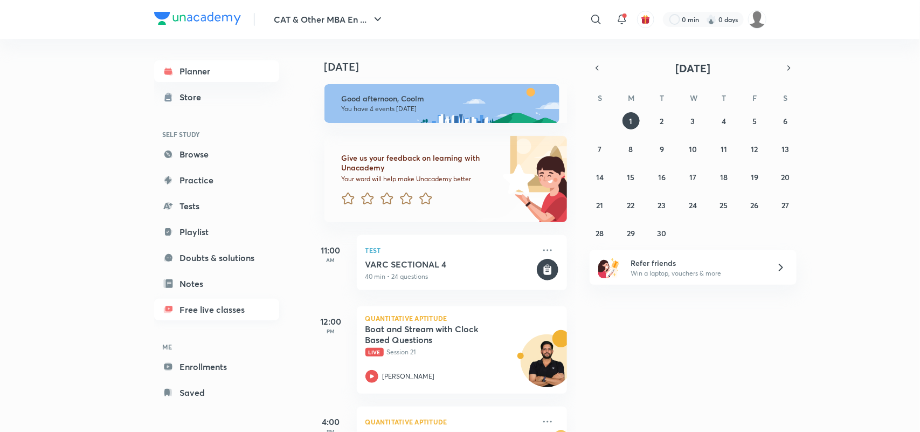
click at [202, 308] on link "Free live classes" at bounding box center [216, 310] width 125 height 22
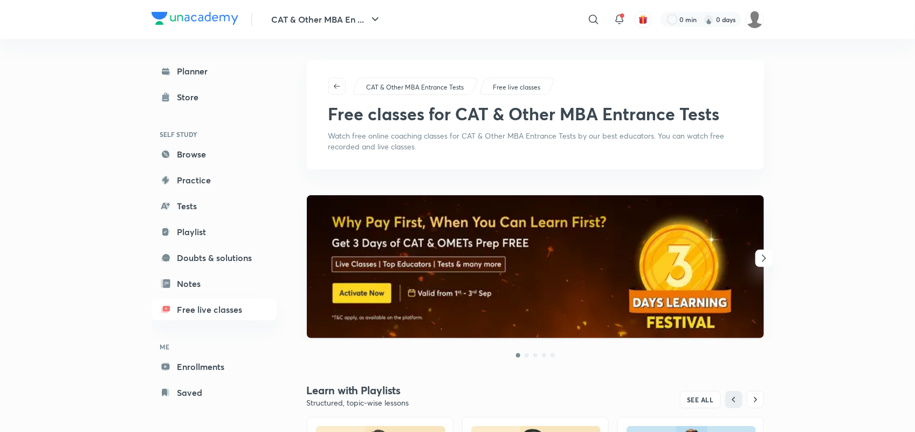
click at [511, 292] on img at bounding box center [535, 266] width 457 height 143
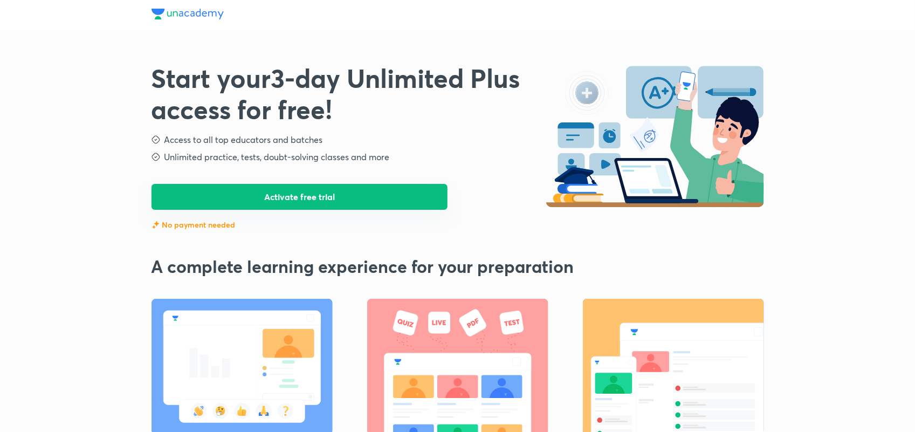
click at [297, 198] on button "Activate free trial" at bounding box center [299, 197] width 296 height 26
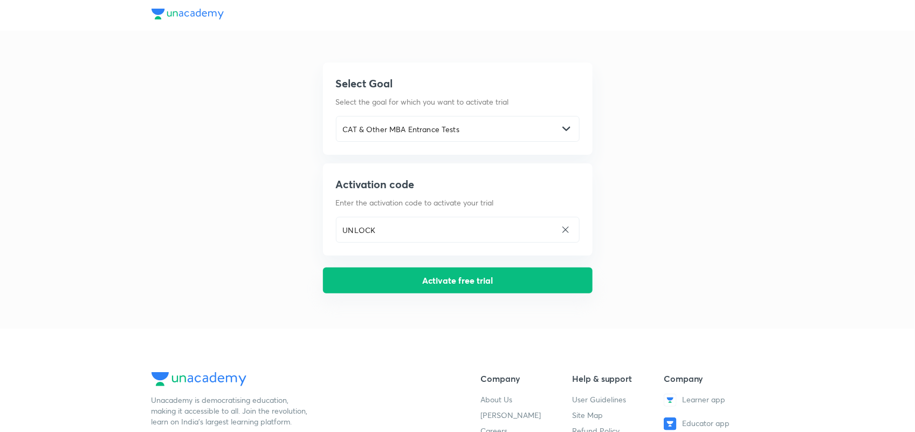
click at [462, 281] on button "Activate free trial" at bounding box center [458, 280] width 270 height 26
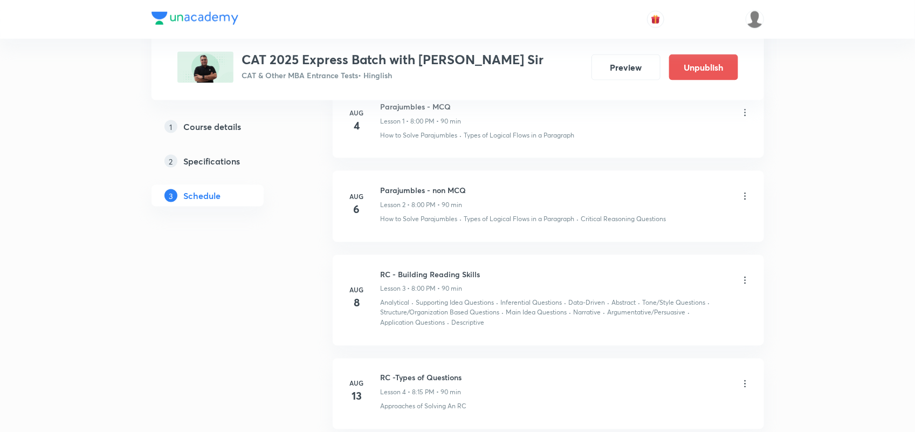
scroll to position [637, 0]
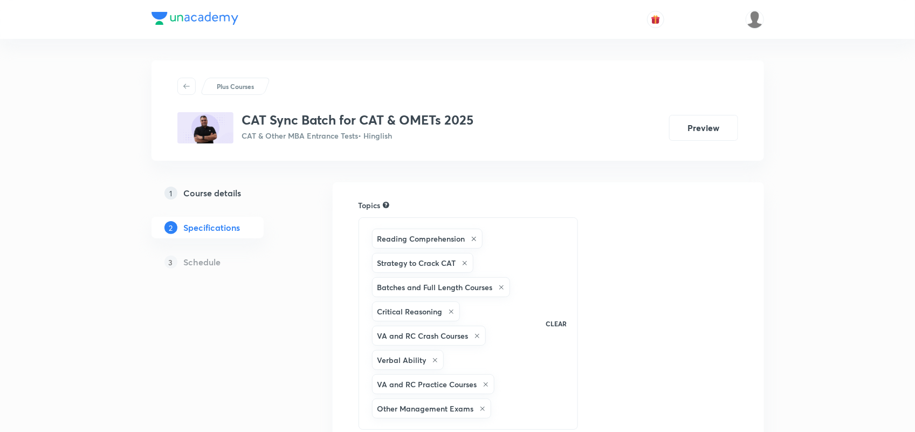
click at [245, 184] on link "1 Course details" at bounding box center [224, 193] width 147 height 22
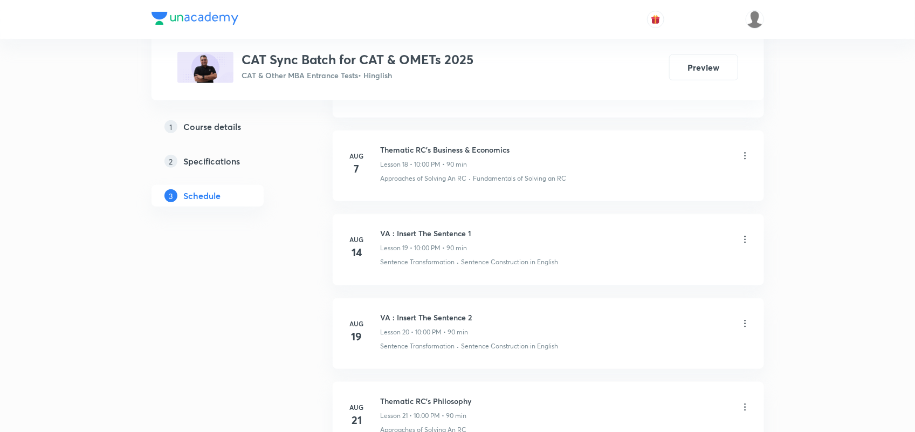
scroll to position [2076, 0]
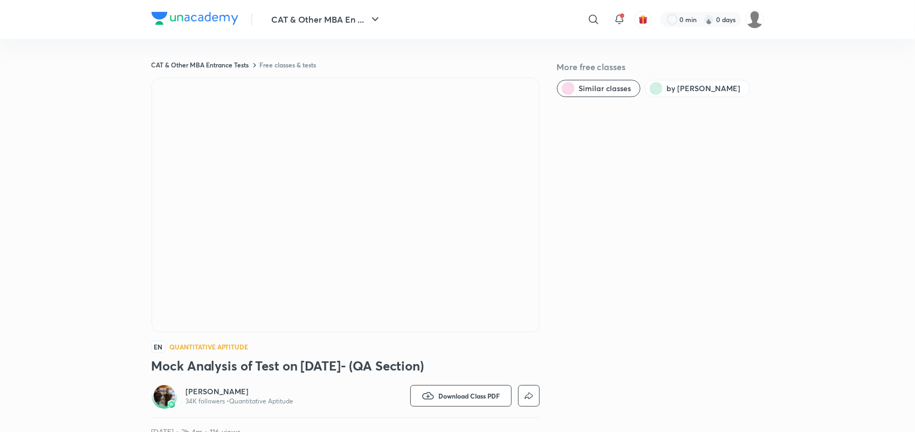
click at [203, 16] on img at bounding box center [194, 18] width 87 height 13
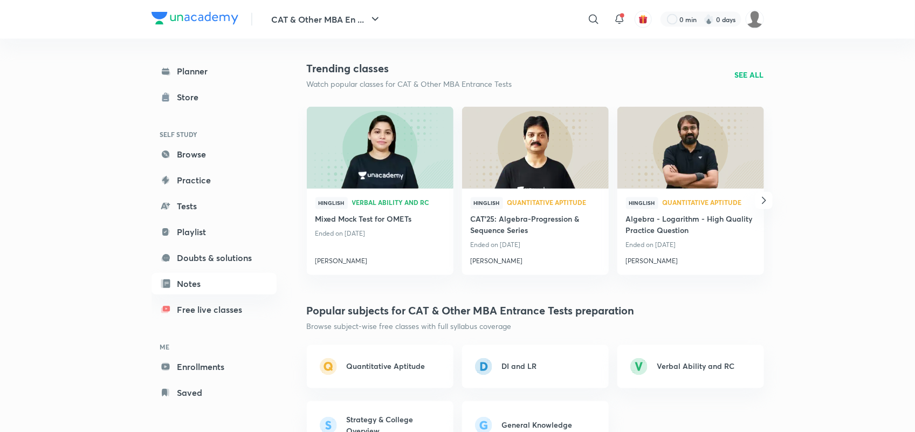
scroll to position [713, 0]
click at [767, 200] on icon "button" at bounding box center [763, 201] width 13 height 13
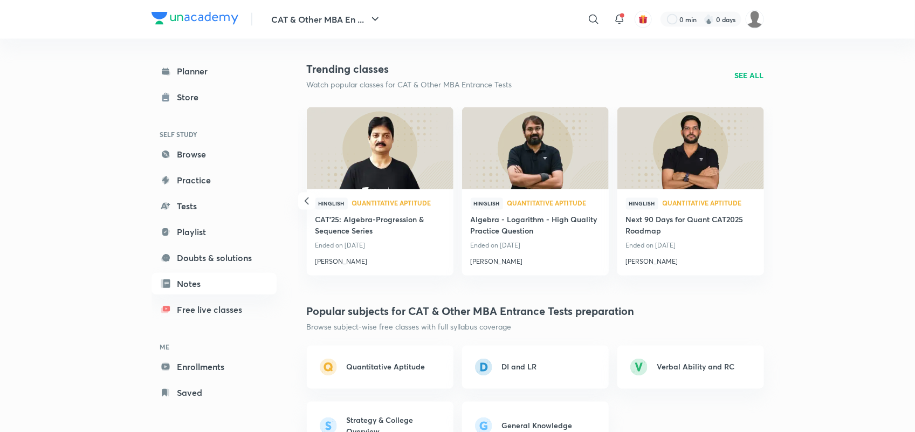
click at [750, 74] on p "SEE ALL" at bounding box center [749, 75] width 29 height 11
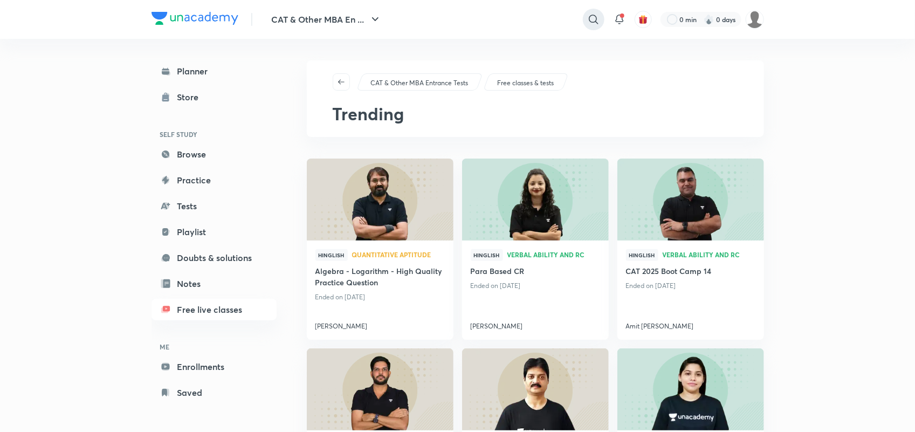
click at [596, 19] on icon at bounding box center [593, 19] width 13 height 13
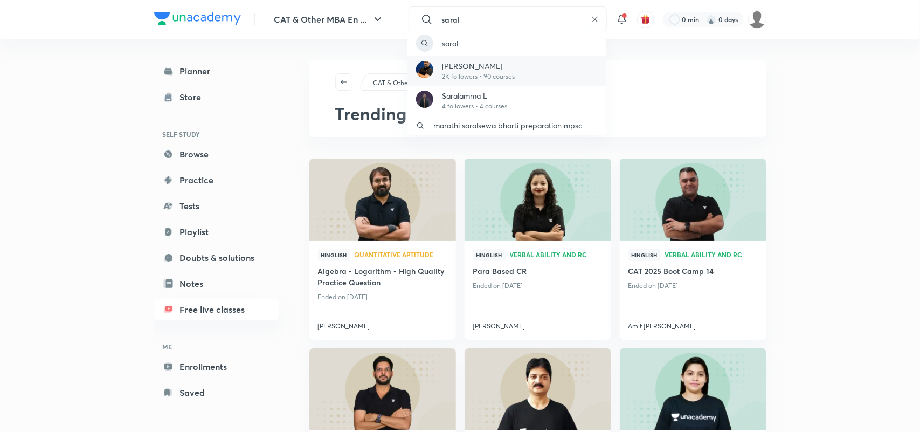
type input "saral"
click at [484, 73] on p "2K followers • 90 courses" at bounding box center [478, 77] width 73 height 10
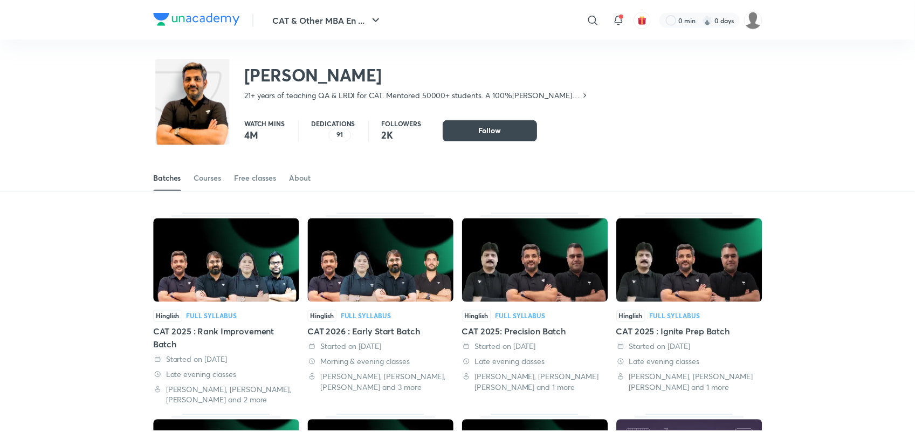
scroll to position [47, 0]
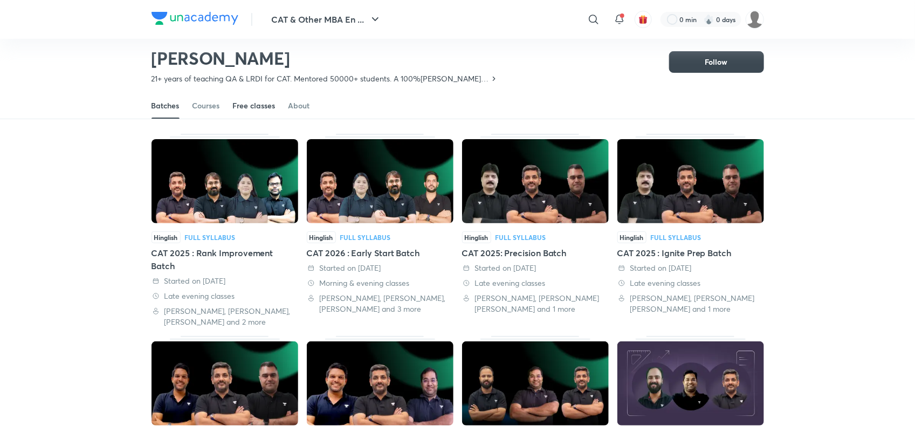
click at [256, 100] on div "Free classes" at bounding box center [254, 105] width 43 height 11
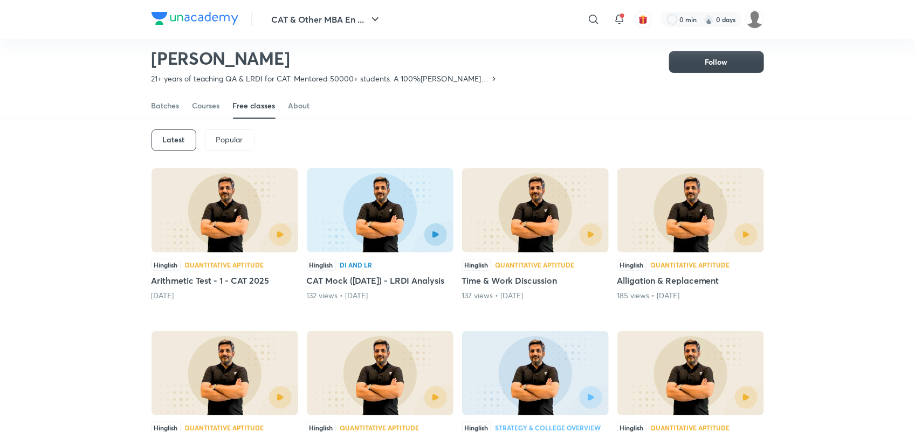
click at [264, 107] on div "Free classes" at bounding box center [254, 105] width 43 height 11
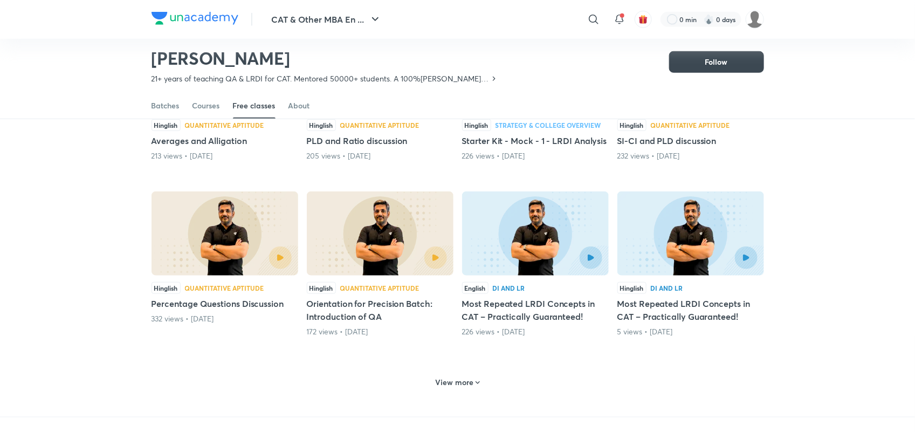
scroll to position [350, 0]
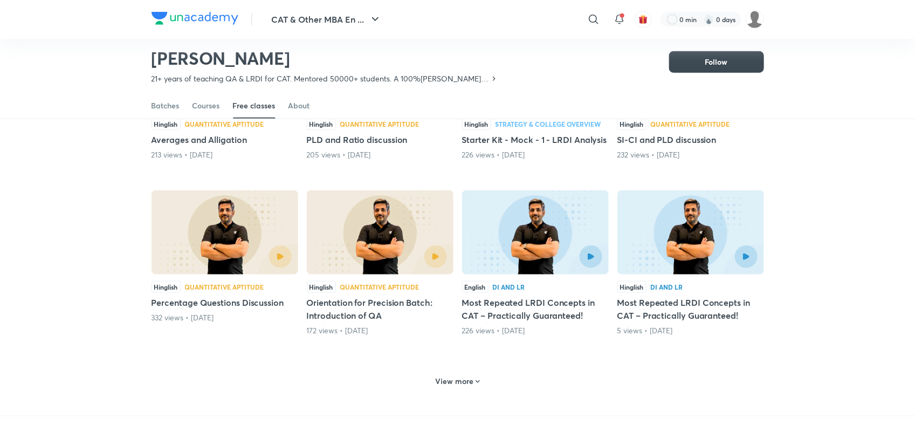
click at [464, 386] on h6 "View more" at bounding box center [454, 381] width 38 height 11
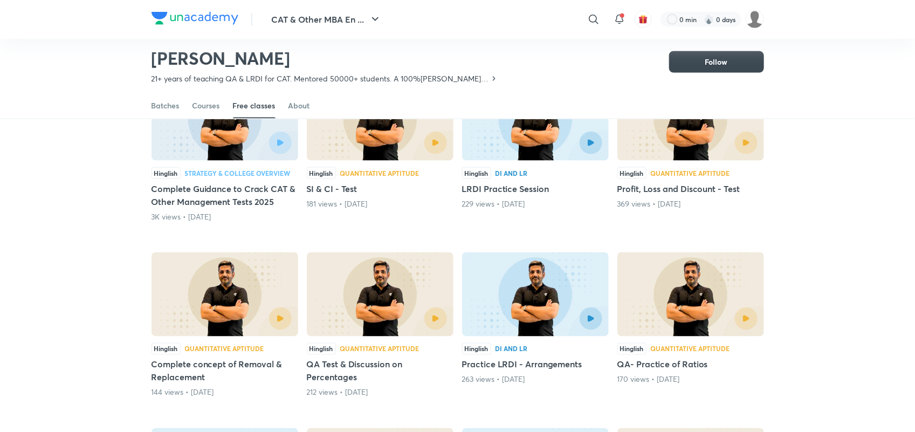
scroll to position [612, 0]
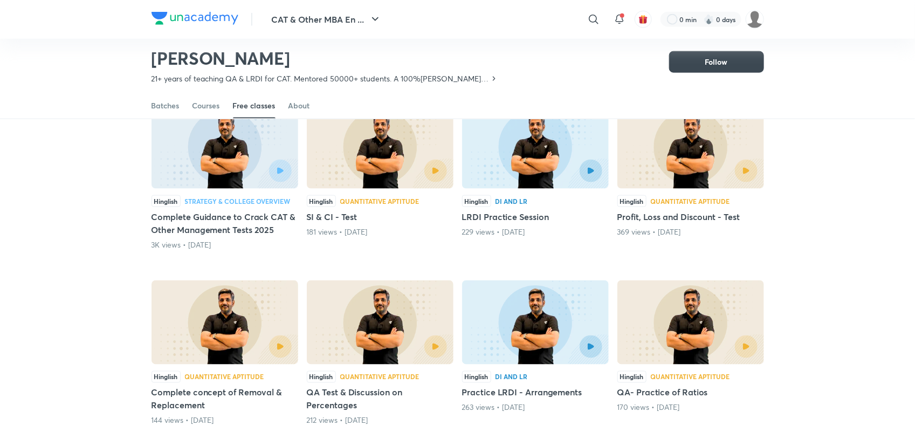
click at [241, 232] on h5 "Complete Guidance to Crack CAT & Other Management Tests 2025" at bounding box center [224, 223] width 147 height 26
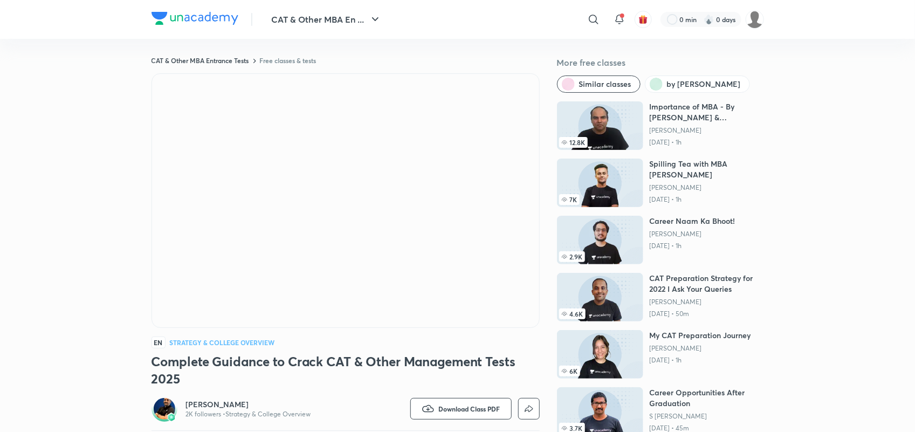
scroll to position [4, 0]
click at [184, 20] on img at bounding box center [194, 18] width 87 height 13
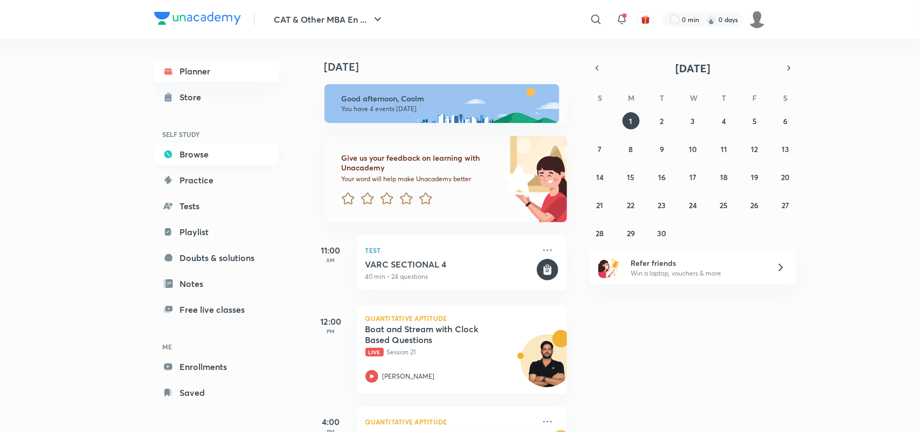
click at [191, 151] on link "Browse" at bounding box center [216, 154] width 125 height 22
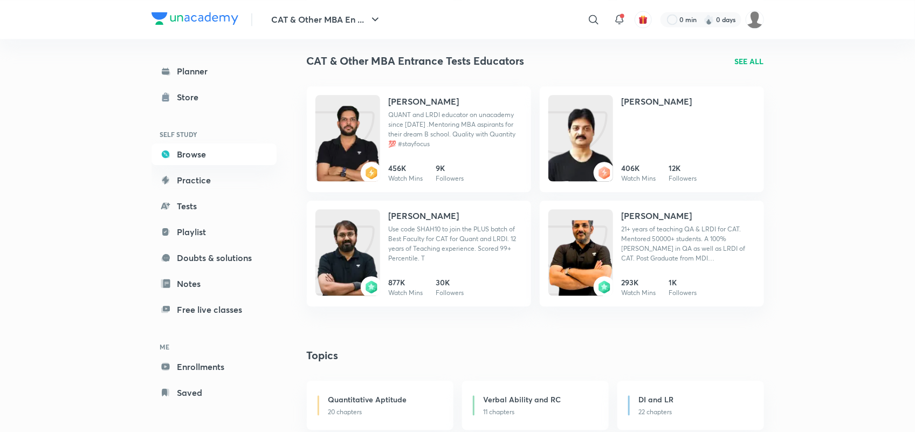
scroll to position [1081, 0]
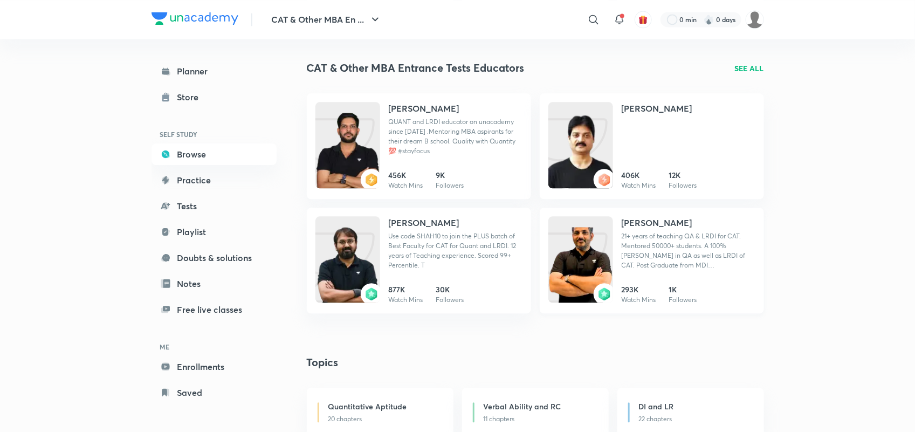
click at [658, 249] on p "21+ years of teaching QA & LRDI for CAT. Mentored 50000+ students. A 100%[PERSO…" at bounding box center [689, 250] width 134 height 39
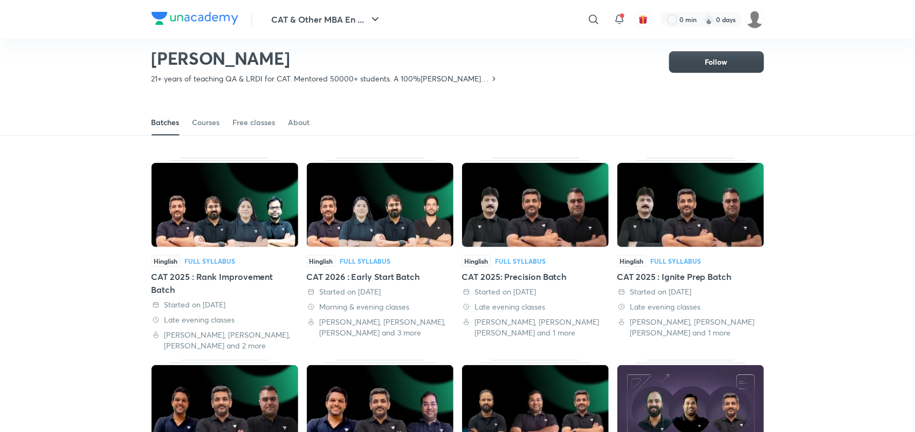
scroll to position [47, 0]
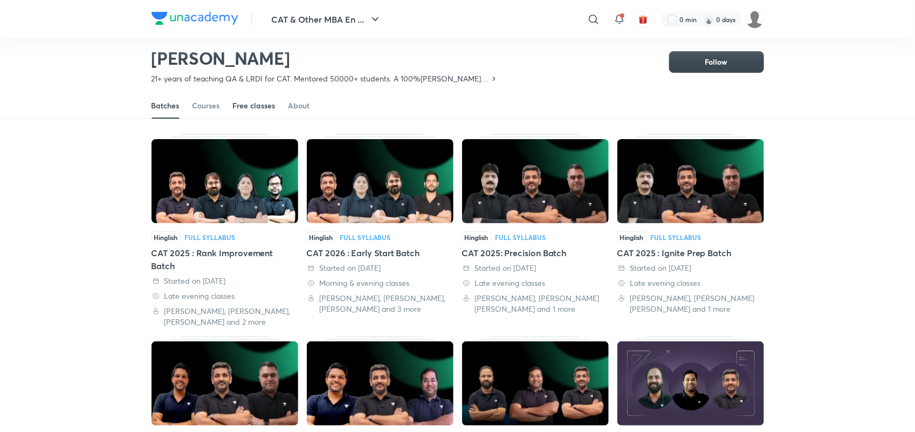
click at [263, 109] on div "Free classes" at bounding box center [254, 105] width 43 height 11
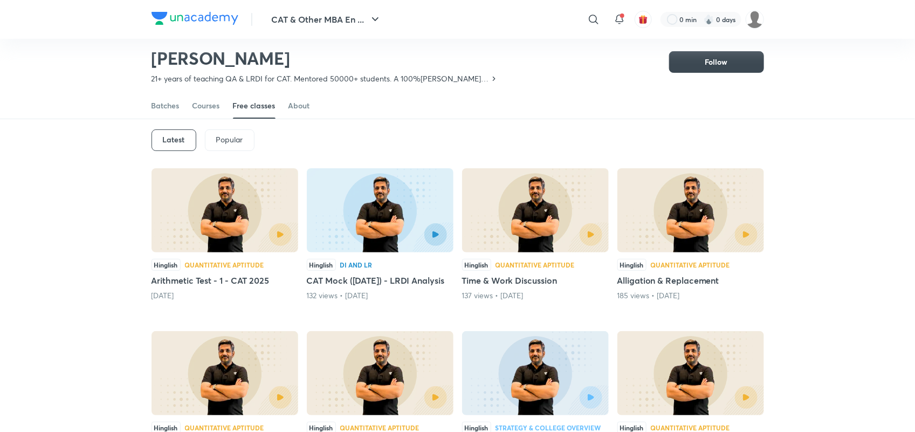
click at [184, 133] on div "Latest" at bounding box center [173, 140] width 45 height 22
click at [262, 108] on div "Free classes" at bounding box center [254, 105] width 43 height 11
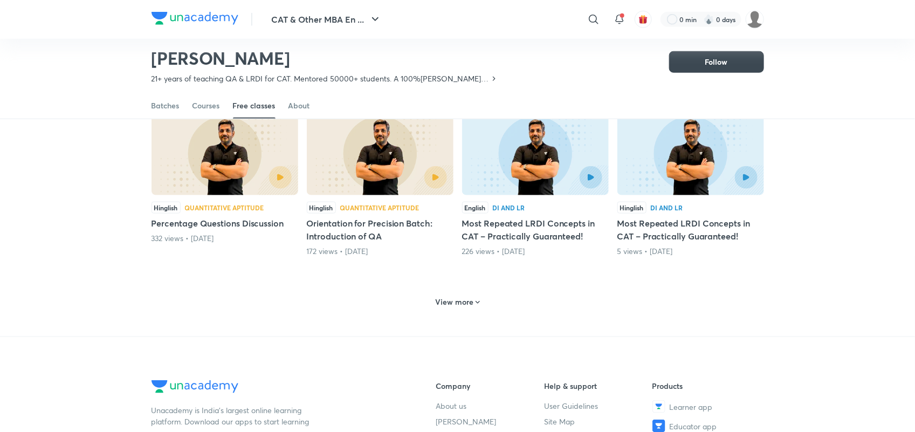
scroll to position [433, 0]
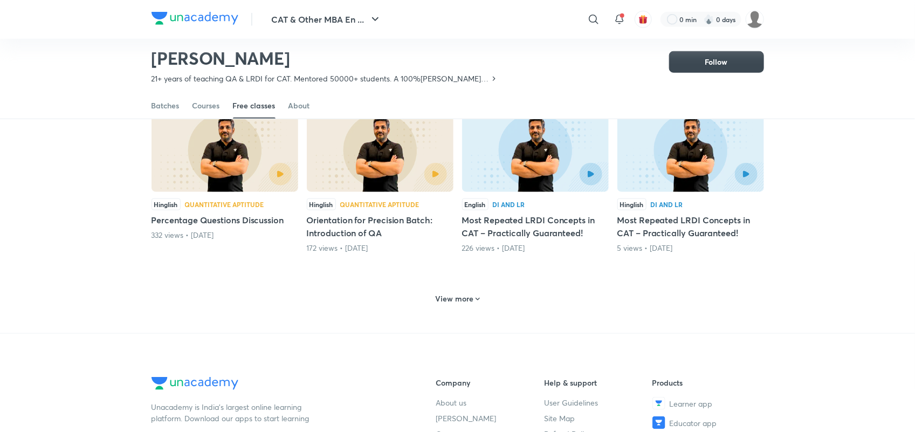
click at [441, 304] on h6 "View more" at bounding box center [454, 298] width 38 height 11
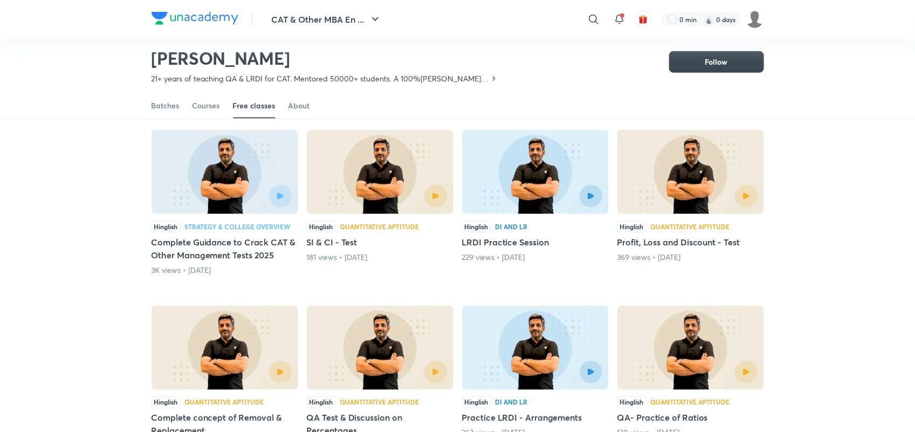
scroll to position [588, 0]
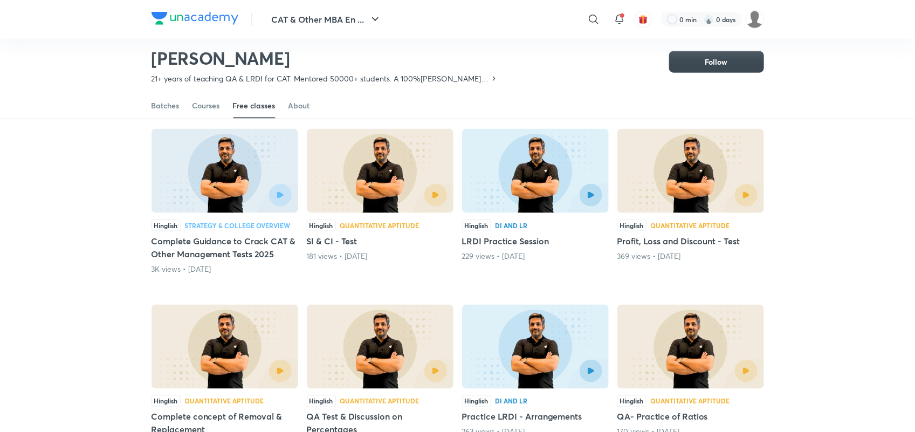
click at [251, 260] on h5 "Complete Guidance to Crack CAT & Other Management Tests 2025" at bounding box center [224, 247] width 147 height 26
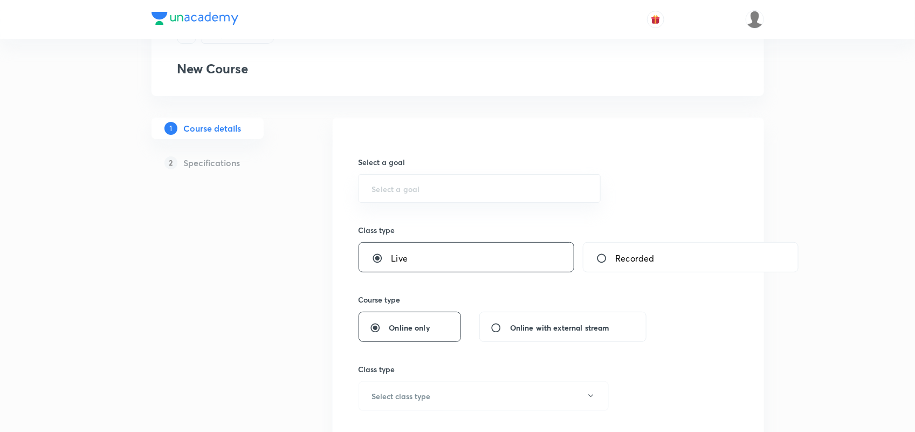
scroll to position [52, 0]
click at [601, 254] on input "Recorded" at bounding box center [605, 257] width 19 height 11
radio input "true"
radio input "false"
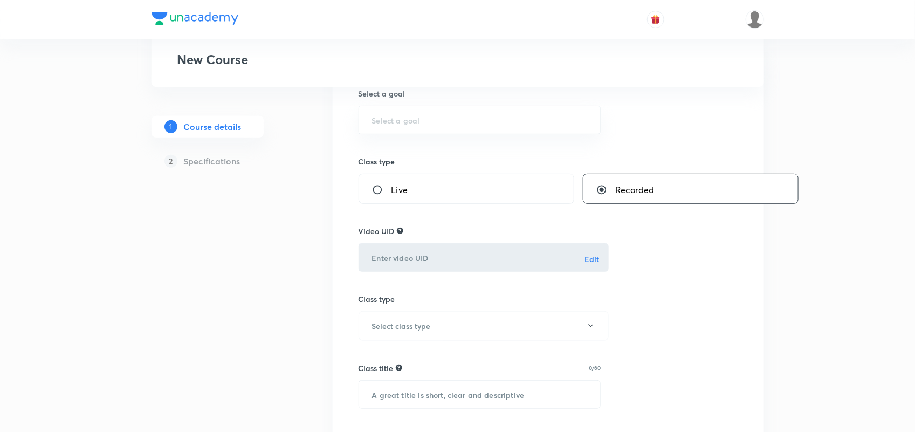
scroll to position [120, 0]
click at [590, 263] on h6 "Edit" at bounding box center [591, 258] width 15 height 11
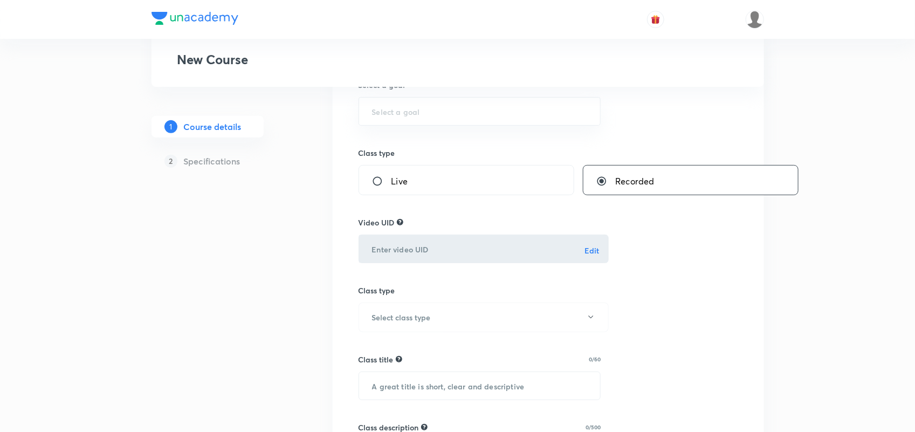
scroll to position [134, 0]
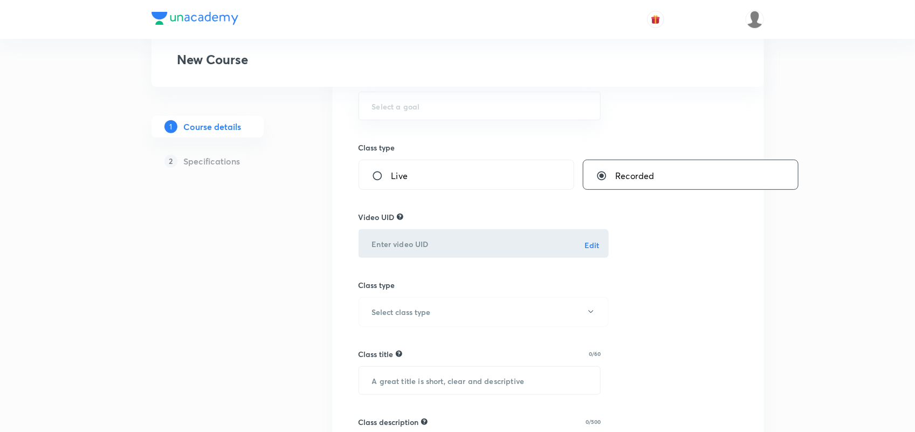
click at [596, 241] on h6 "Edit" at bounding box center [591, 244] width 15 height 11
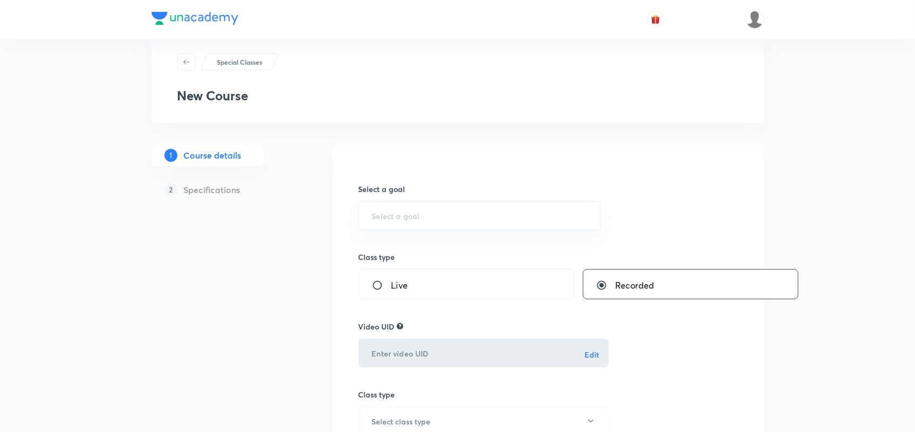
scroll to position [0, 0]
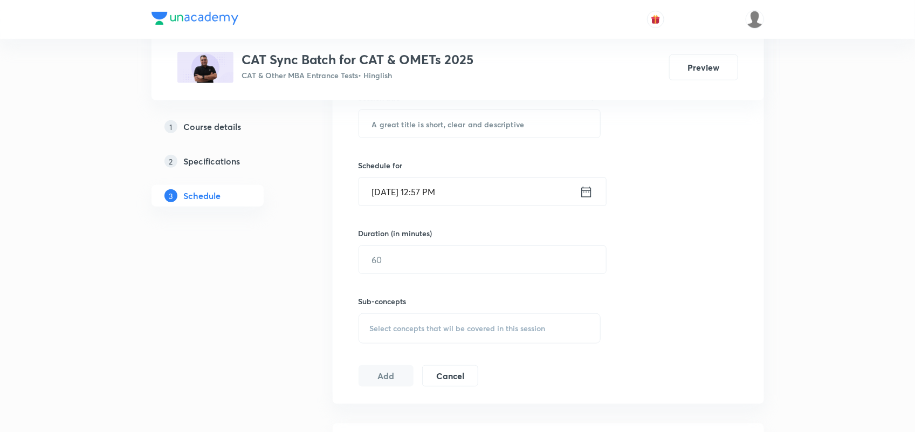
scroll to position [337, 0]
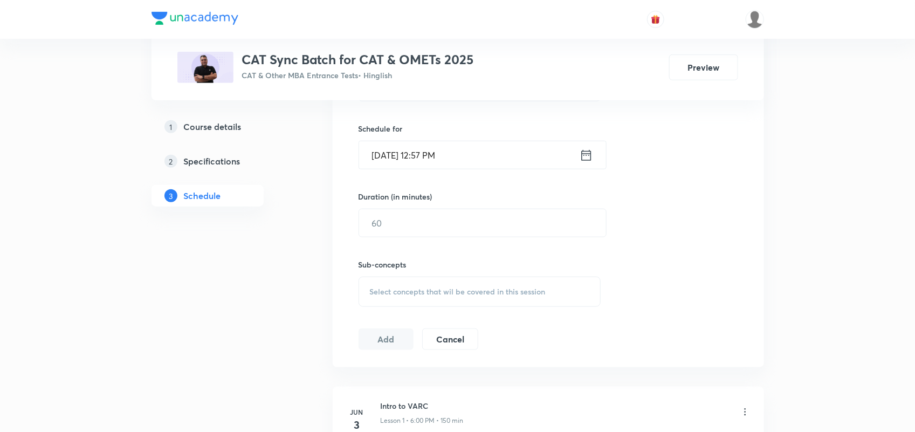
click at [579, 167] on div "Sep 1, 2025, 12:57 PM ​" at bounding box center [482, 155] width 248 height 29
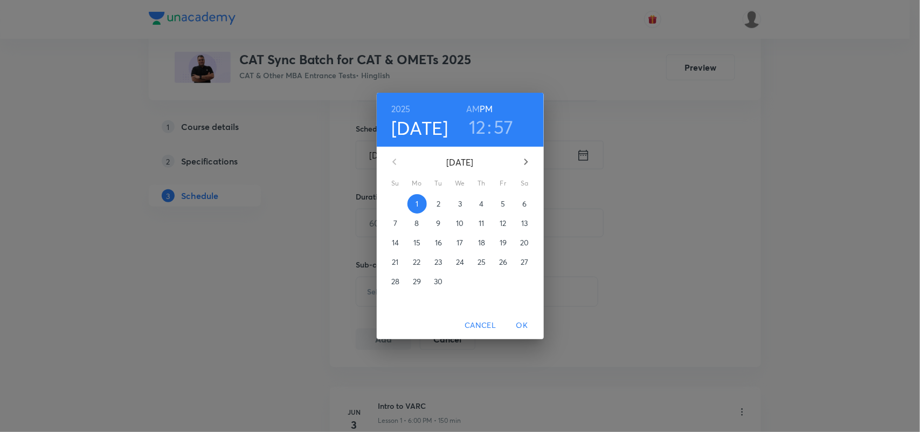
click at [440, 204] on span "2" at bounding box center [438, 203] width 19 height 11
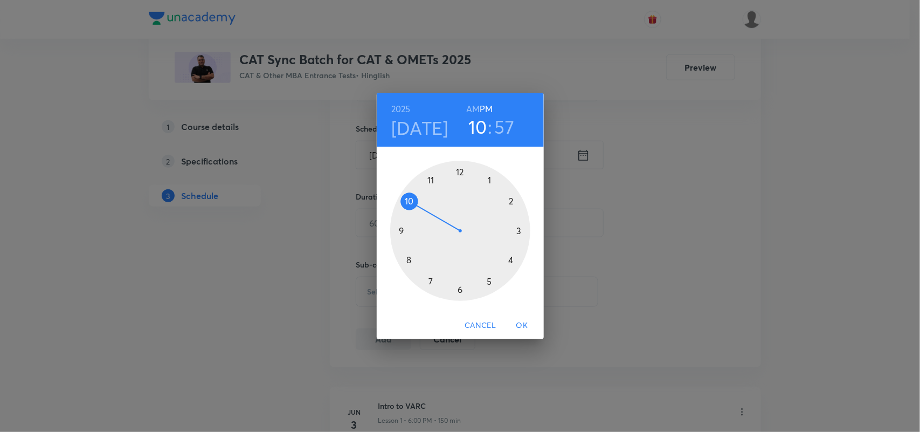
drag, startPoint x: 464, startPoint y: 179, endPoint x: 419, endPoint y: 211, distance: 54.9
click at [419, 211] on div at bounding box center [460, 231] width 140 height 140
drag, startPoint x: 440, startPoint y: 176, endPoint x: 460, endPoint y: 177, distance: 19.4
click at [460, 177] on div at bounding box center [460, 231] width 140 height 140
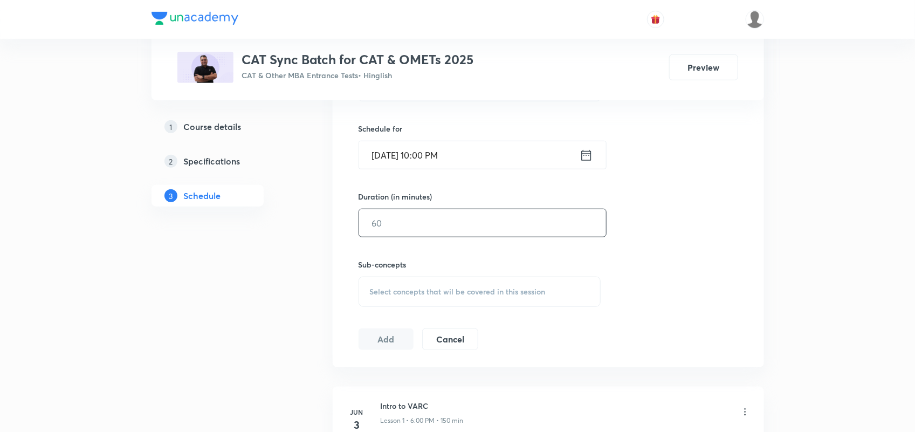
click at [437, 225] on input "text" at bounding box center [482, 222] width 247 height 27
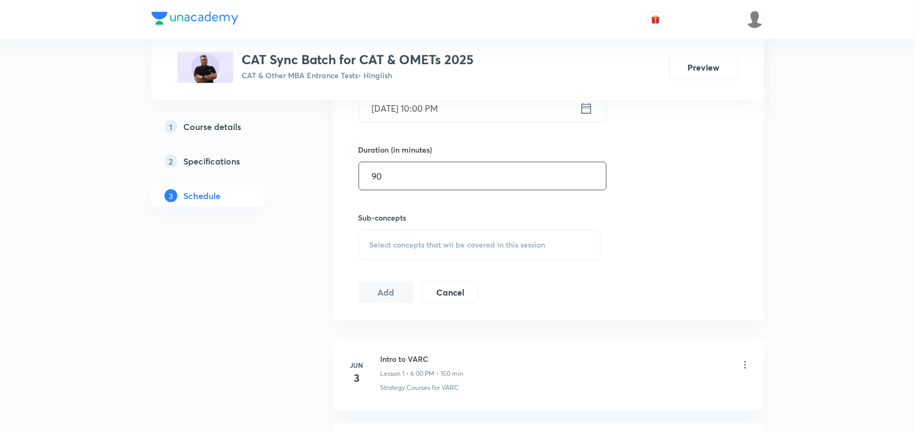
scroll to position [388, 0]
type input "90"
click at [403, 244] on span "Select concepts that wil be covered in this session" at bounding box center [458, 240] width 176 height 9
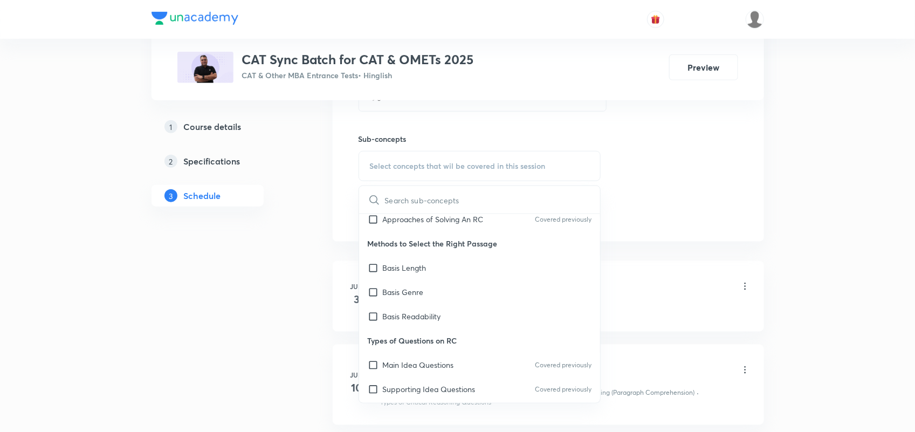
scroll to position [0, 0]
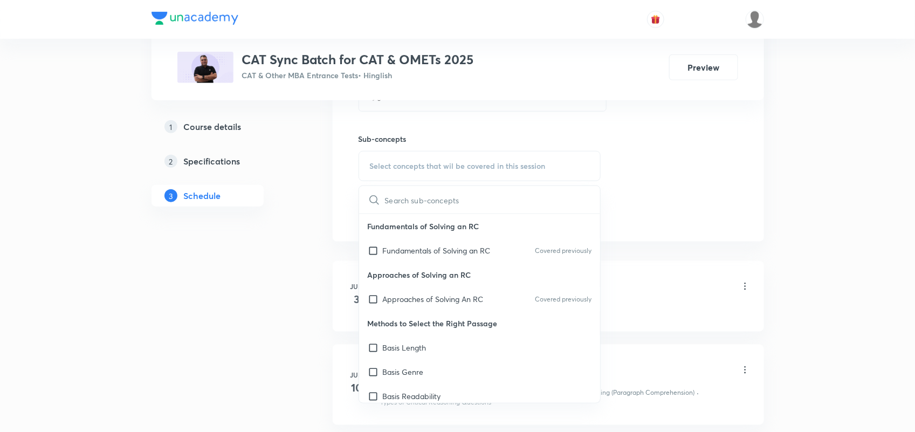
click at [420, 166] on span "Select concepts that wil be covered in this session" at bounding box center [458, 166] width 176 height 9
click at [497, 119] on div "Sub-concepts Select concepts that wil be covered in this session ​ Fundamentals…" at bounding box center [479, 147] width 243 height 70
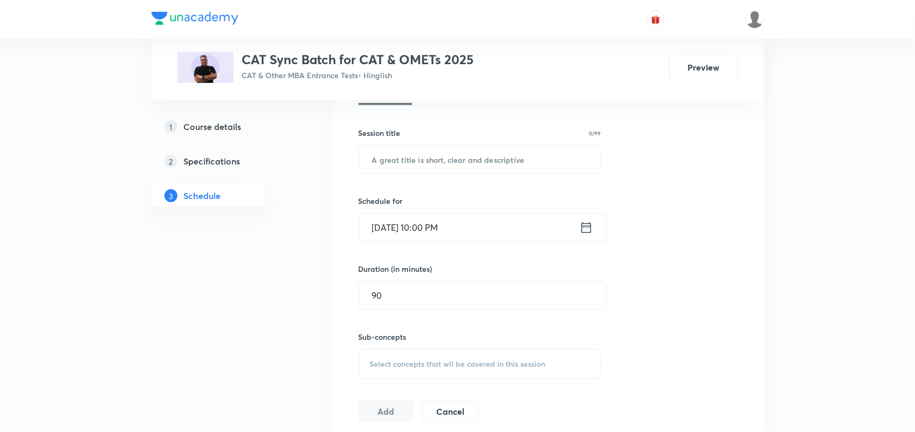
scroll to position [260, 0]
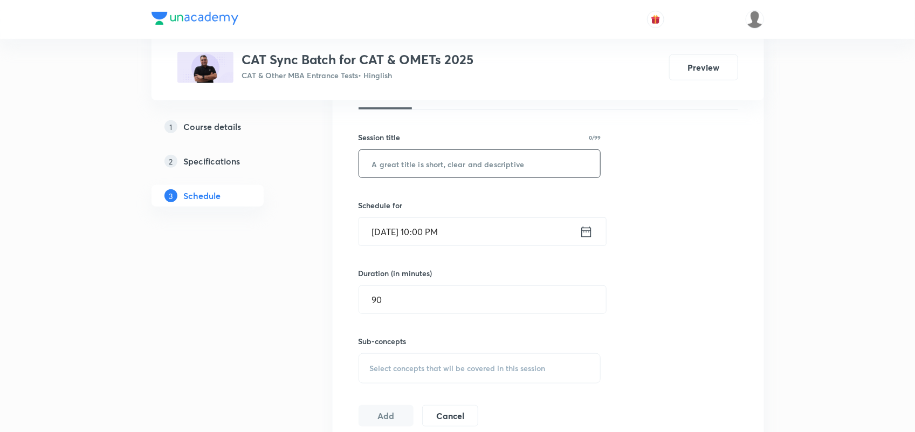
click at [420, 169] on input "text" at bounding box center [479, 163] width 241 height 27
paste input "Thematic RC's Arts & Literature Part 2"
type input "Thematic RC's Arts & Literature Part 2"
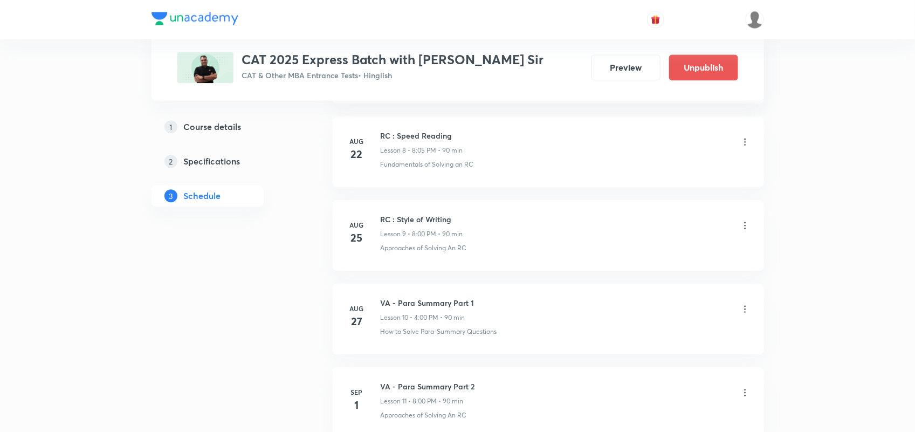
scroll to position [1490, 0]
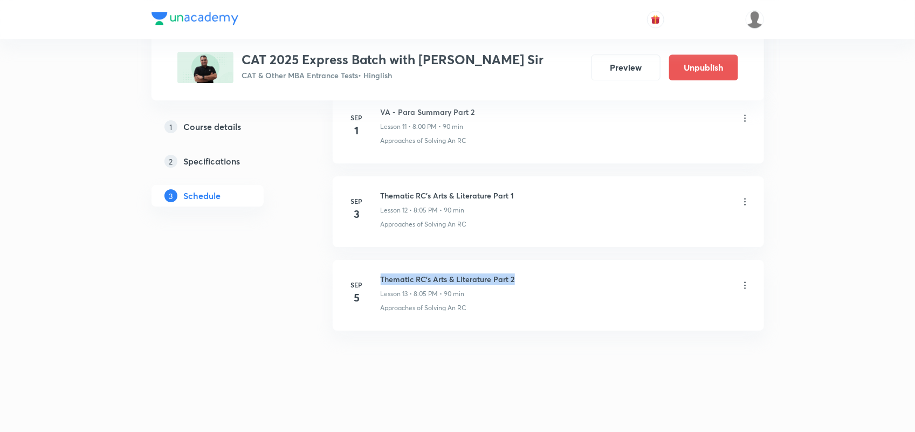
drag, startPoint x: 377, startPoint y: 277, endPoint x: 549, endPoint y: 278, distance: 171.4
click at [549, 278] on div "[DATE] Thematic RC's Arts & Literature Part 2 Lesson 13 • 8:05 PM • 90 min Appr…" at bounding box center [548, 292] width 404 height 39
copy h6 "Thematic RC's Arts & Literature Part 2"
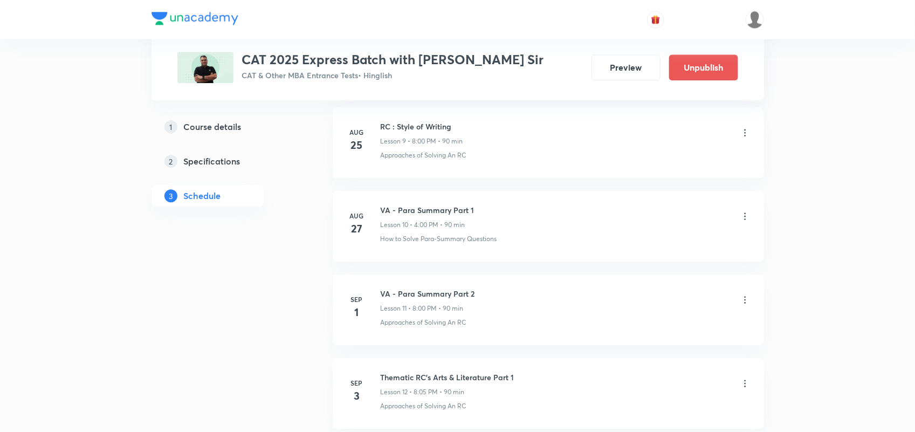
scroll to position [1305, 0]
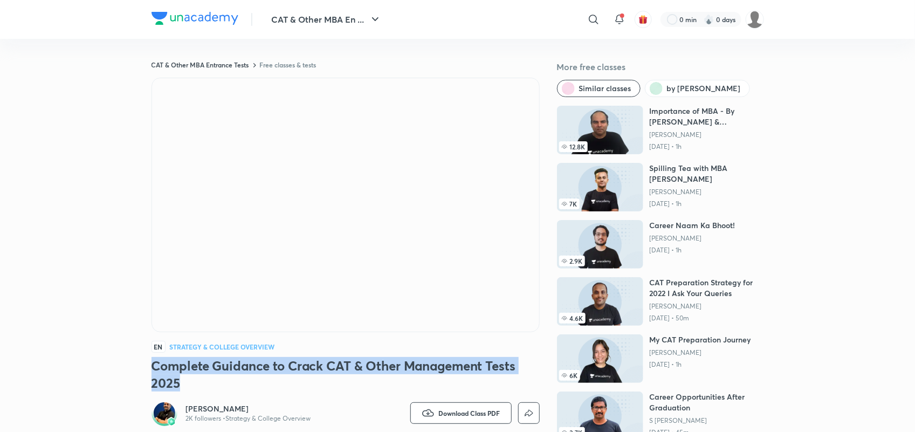
drag, startPoint x: 154, startPoint y: 364, endPoint x: 201, endPoint y: 382, distance: 50.2
click at [201, 382] on h3 "Complete Guidance to Crack CAT & Other Management Tests 2025" at bounding box center [345, 374] width 388 height 34
drag, startPoint x: 174, startPoint y: 378, endPoint x: 149, endPoint y: 368, distance: 26.6
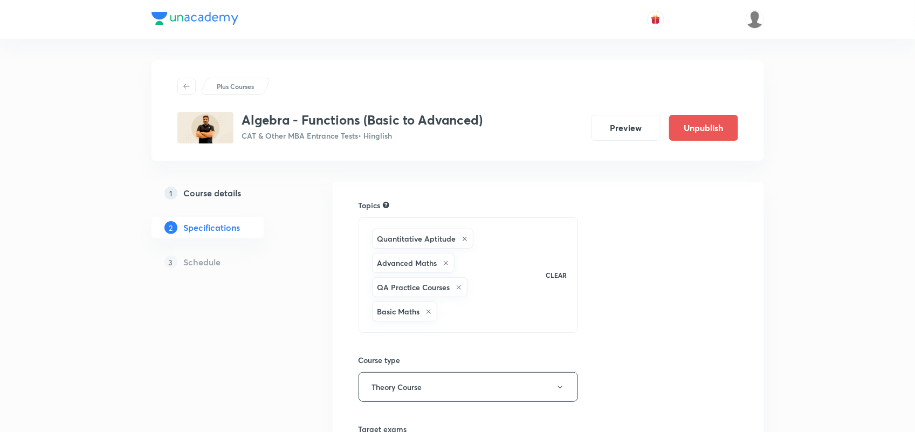
click at [225, 198] on h5 "Course details" at bounding box center [213, 193] width 58 height 13
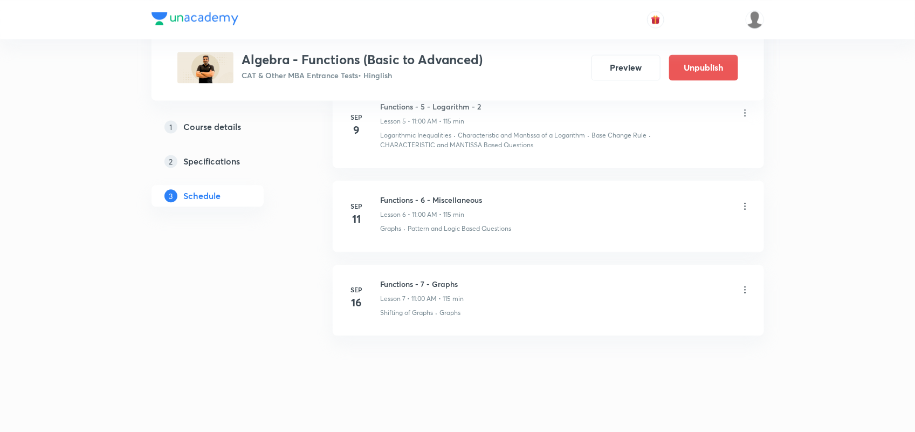
scroll to position [971, 0]
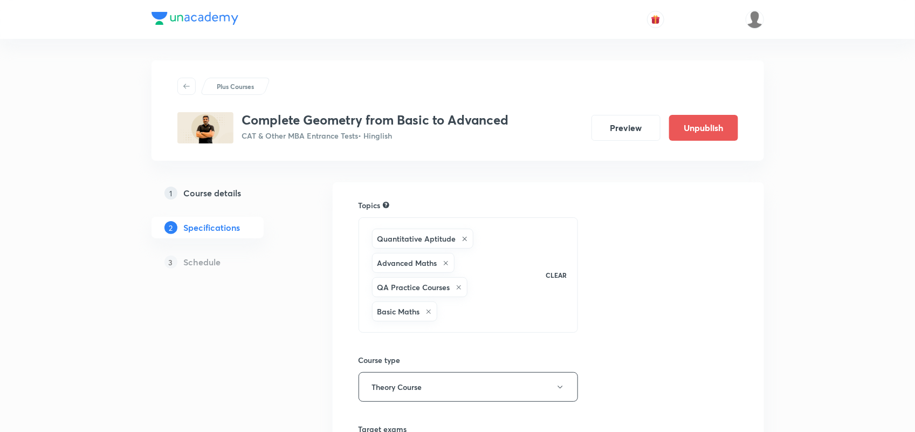
click at [215, 190] on h5 "Course details" at bounding box center [213, 193] width 58 height 13
